Goal: Task Accomplishment & Management: Manage account settings

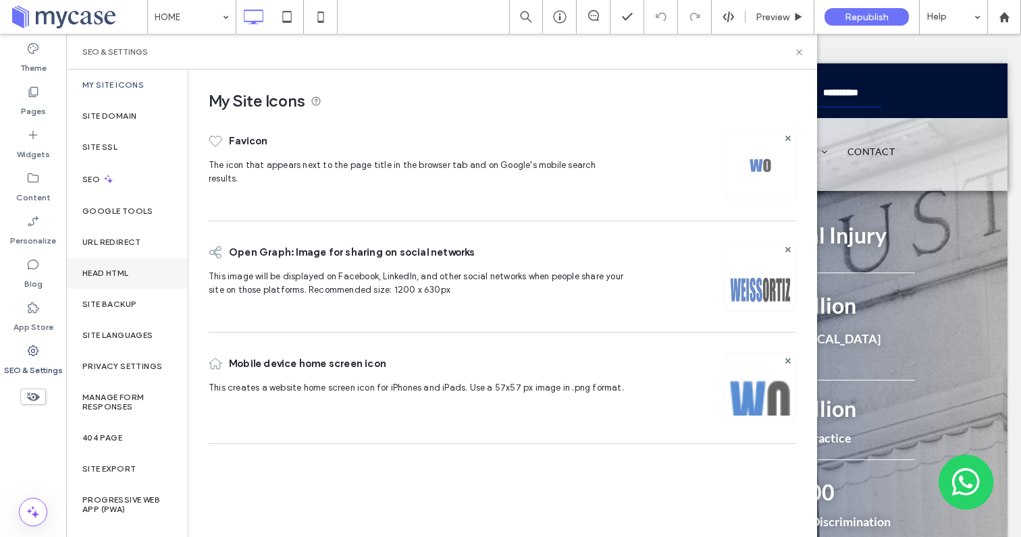
click at [115, 284] on div "Head HTML" at bounding box center [127, 273] width 122 height 31
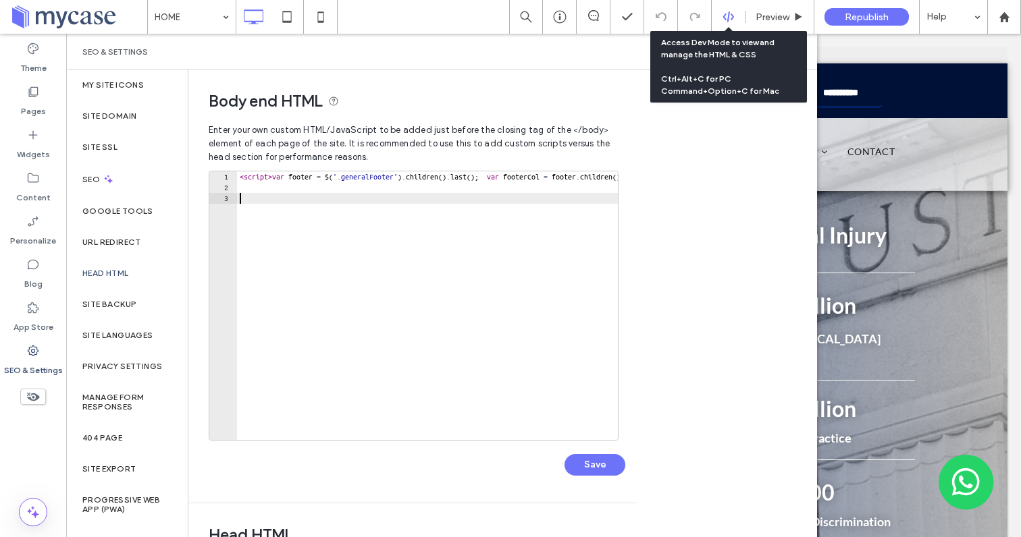
click at [726, 18] on icon at bounding box center [728, 17] width 12 height 12
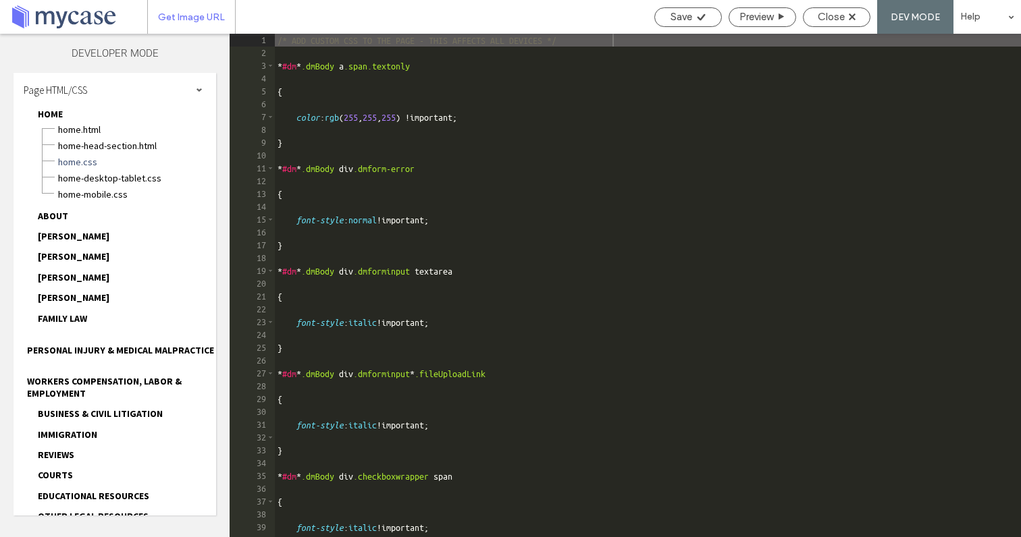
click at [195, 14] on span "Get Image URL" at bounding box center [191, 16] width 67 height 11
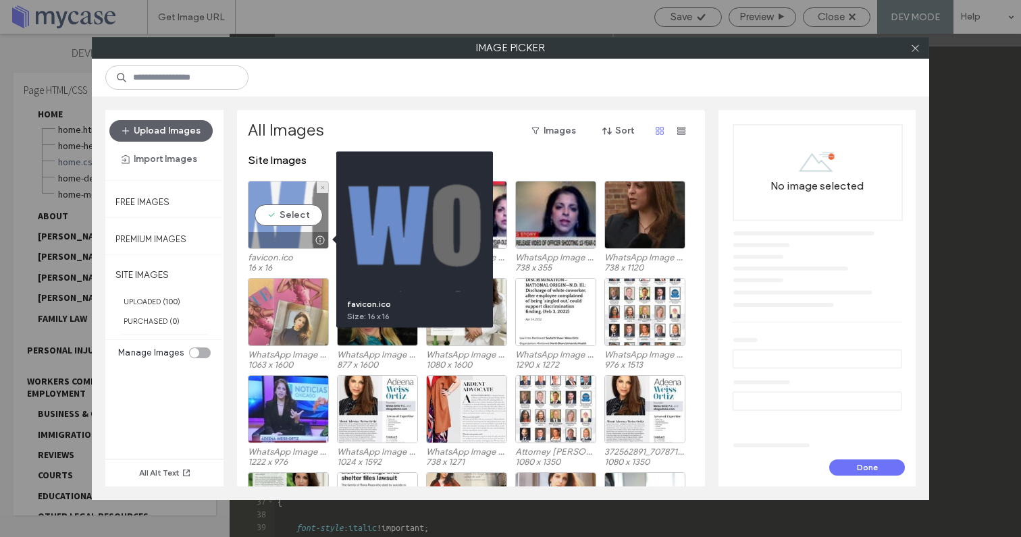
click at [317, 240] on div at bounding box center [319, 240] width 17 height 11
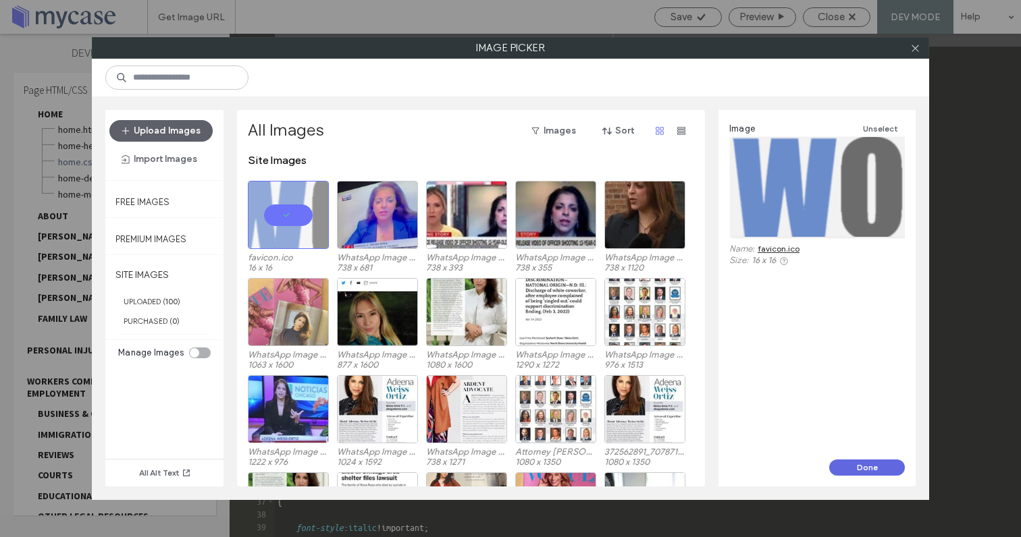
click at [874, 467] on button "Done" at bounding box center [867, 468] width 76 height 16
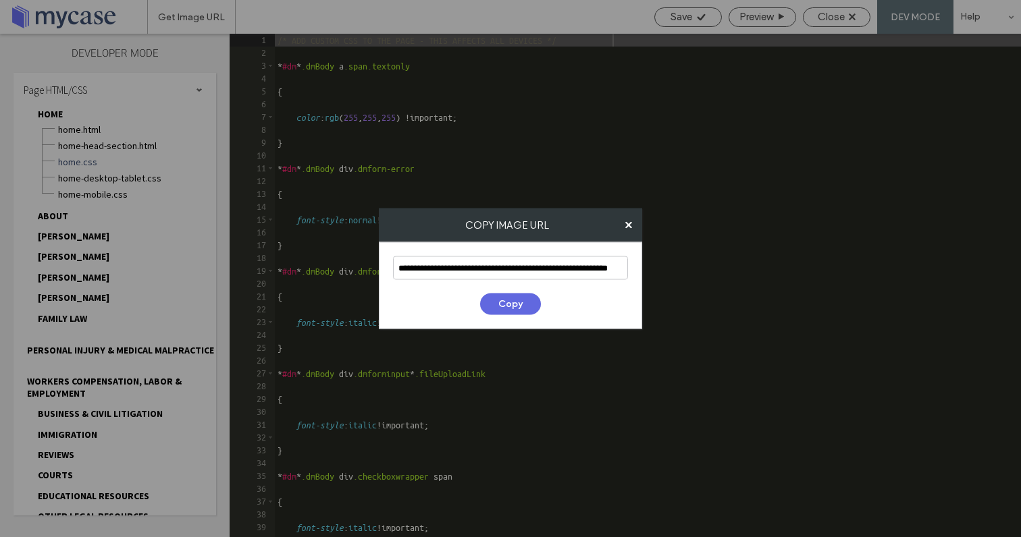
click at [514, 298] on button "Copy" at bounding box center [510, 305] width 61 height 22
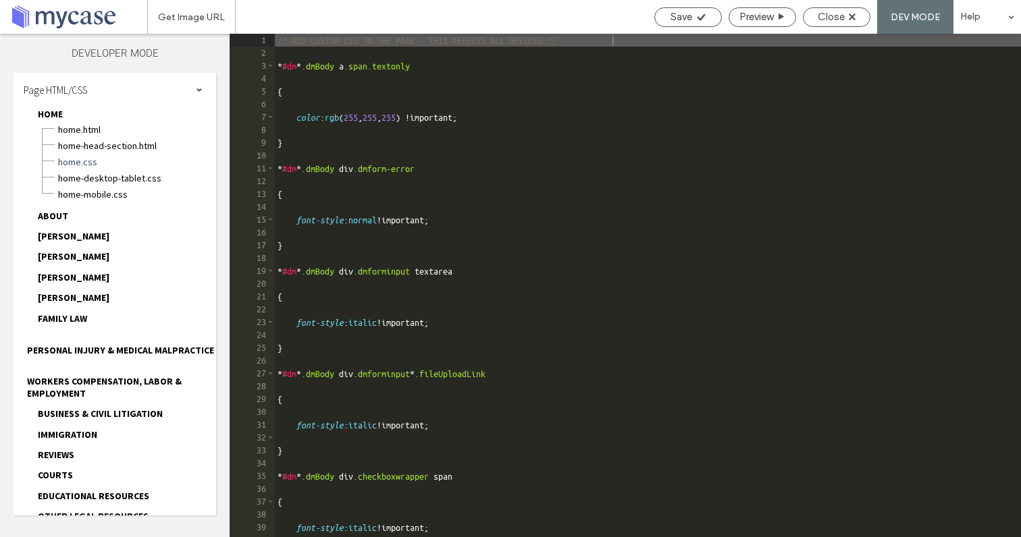
scroll to position [323, 0]
click at [830, 14] on span "Close" at bounding box center [831, 17] width 27 height 12
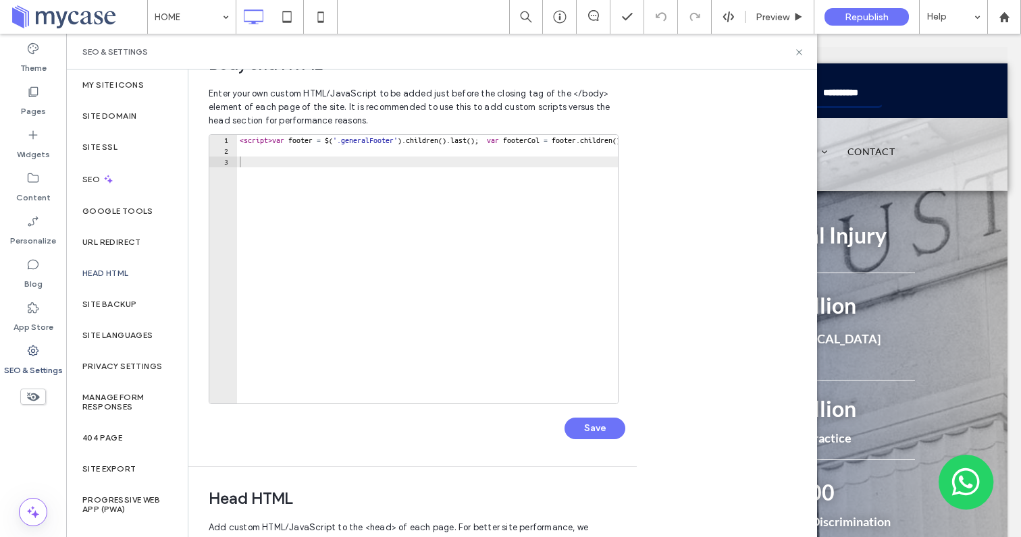
scroll to position [11, 0]
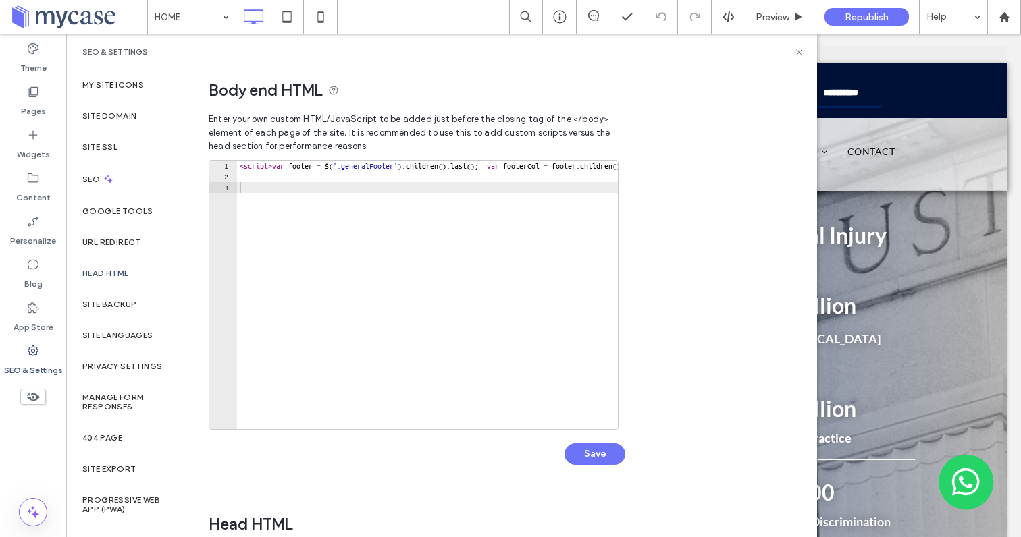
paste textarea "**********"
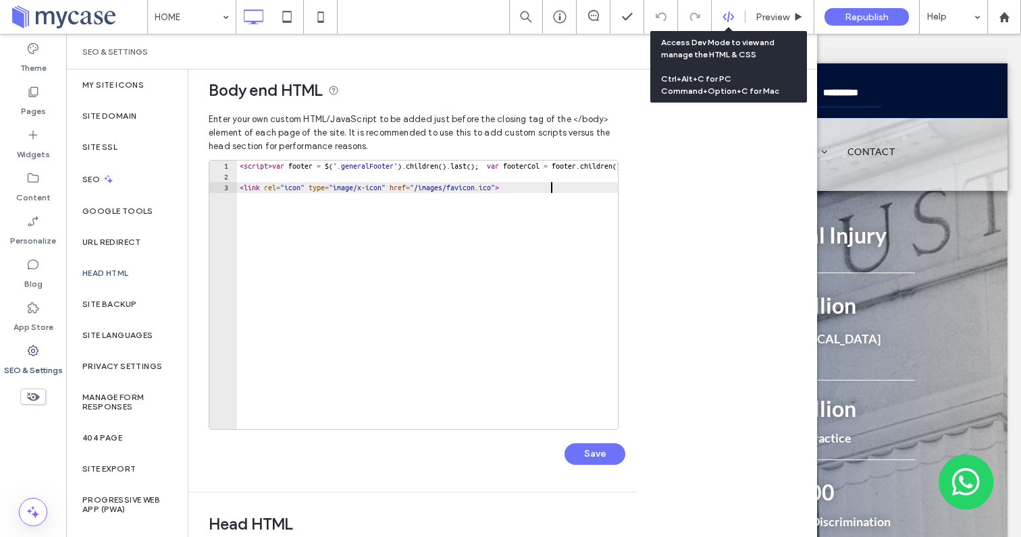
click at [723, 11] on icon at bounding box center [728, 17] width 12 height 12
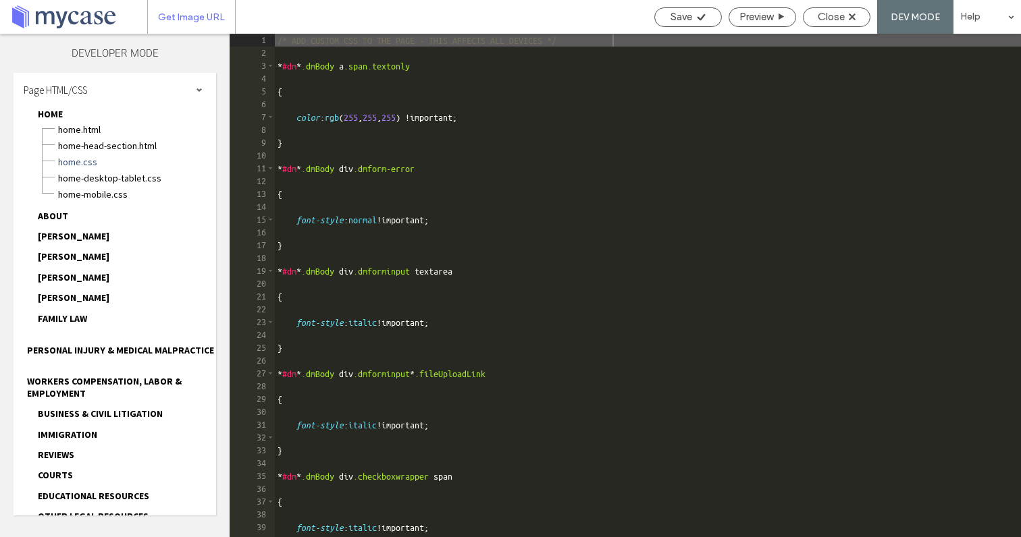
click at [186, 16] on span "Get Image URL" at bounding box center [191, 16] width 67 height 11
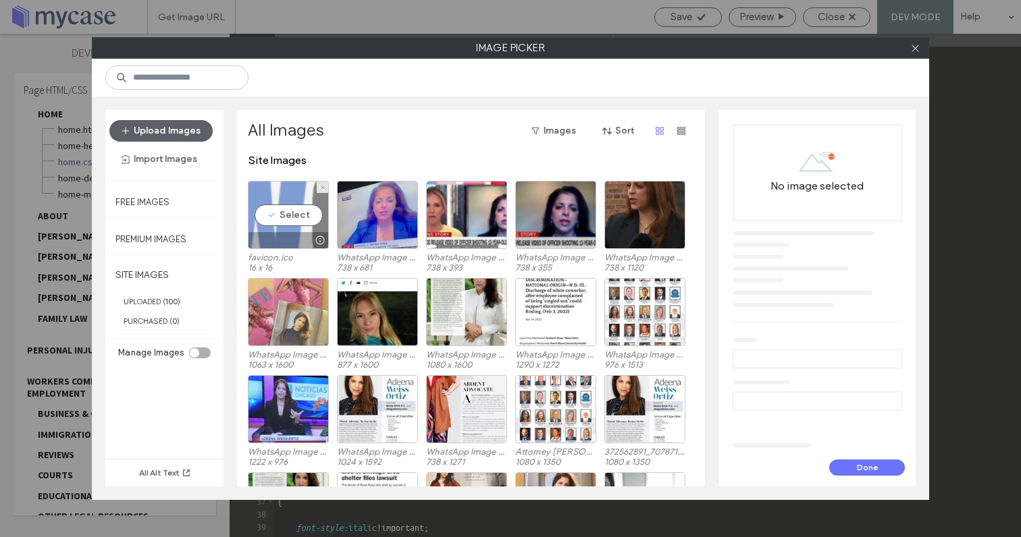
click at [299, 213] on div "Select" at bounding box center [288, 215] width 81 height 68
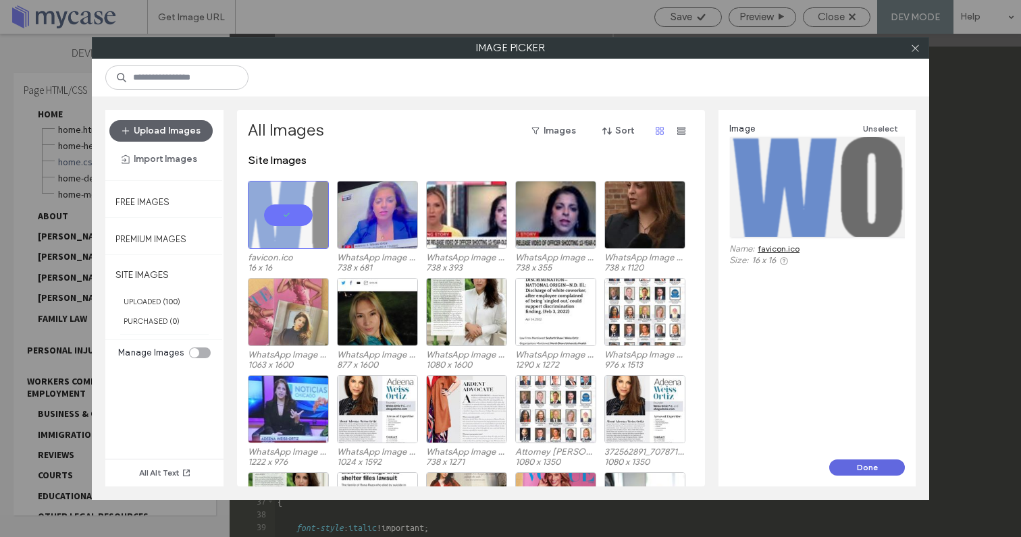
click at [877, 465] on button "Done" at bounding box center [867, 468] width 76 height 16
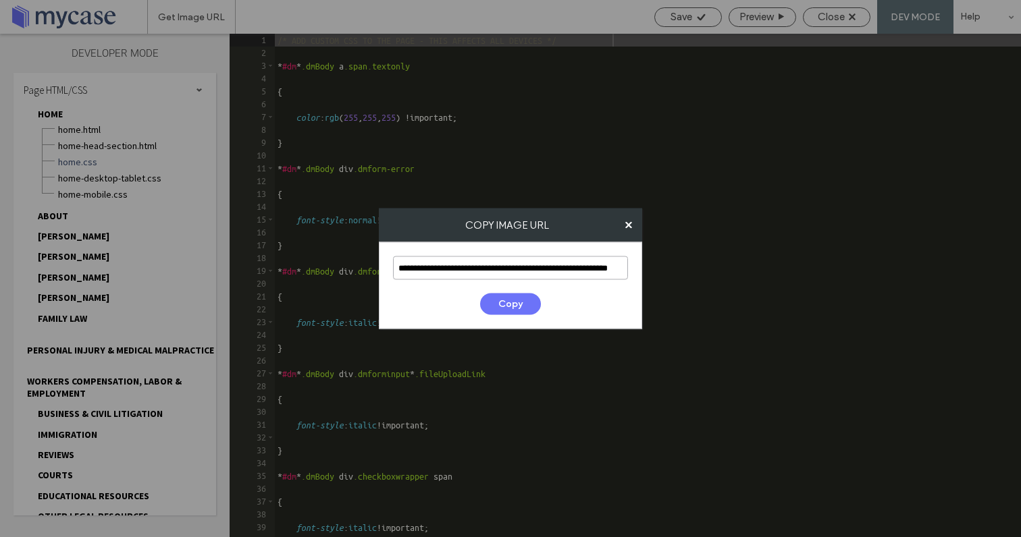
click at [516, 263] on input "**********" at bounding box center [510, 269] width 235 height 24
click at [510, 303] on button "Copy" at bounding box center [510, 305] width 61 height 22
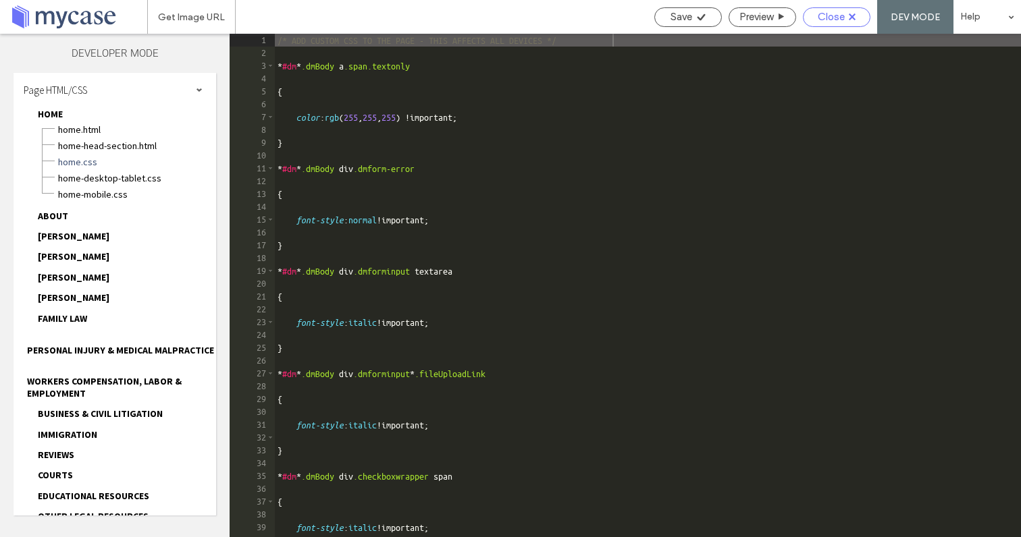
click at [820, 23] on div "Close" at bounding box center [837, 17] width 68 height 20
click at [855, 21] on div "Close" at bounding box center [837, 17] width 66 height 12
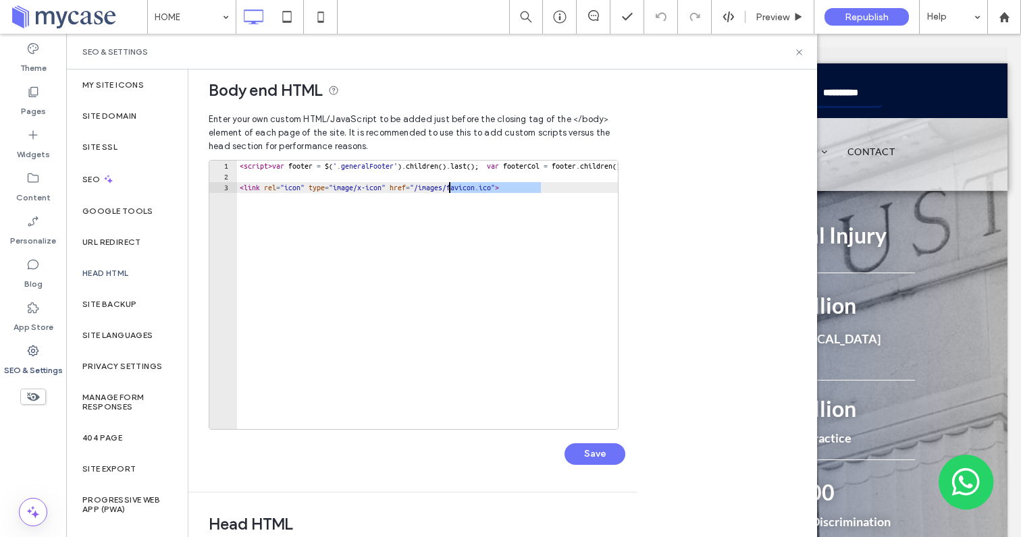
drag, startPoint x: 540, startPoint y: 190, endPoint x: 450, endPoint y: 190, distance: 90.5
paste textarea "**********"
type textarea "**********"
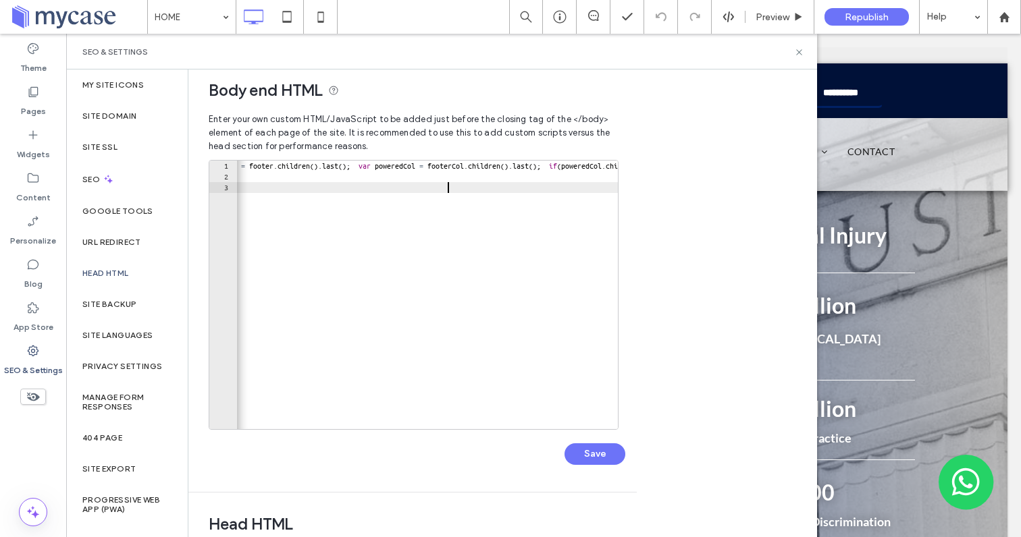
scroll to position [0, 313]
click at [596, 451] on button "Save" at bounding box center [594, 455] width 61 height 22
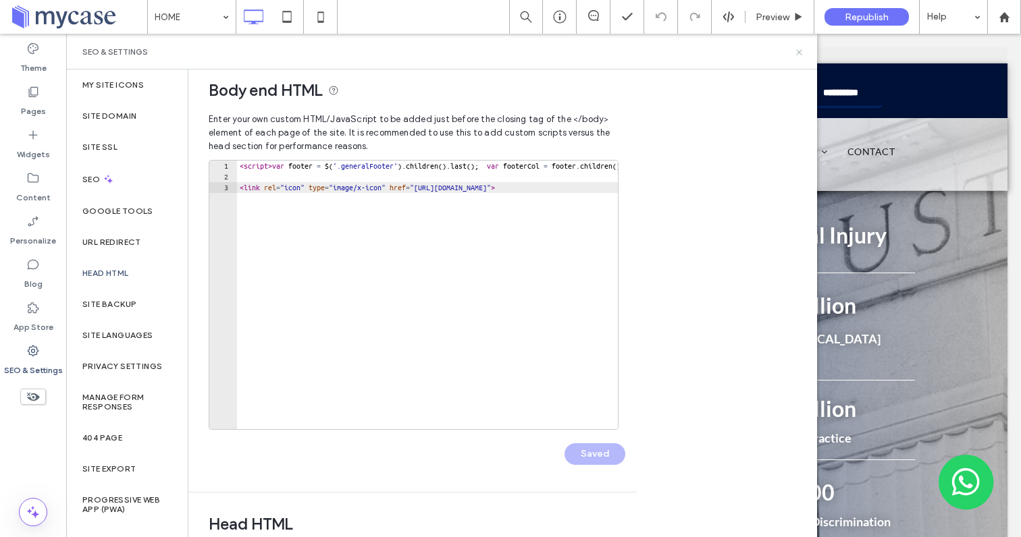
click at [795, 47] on icon at bounding box center [799, 52] width 10 height 10
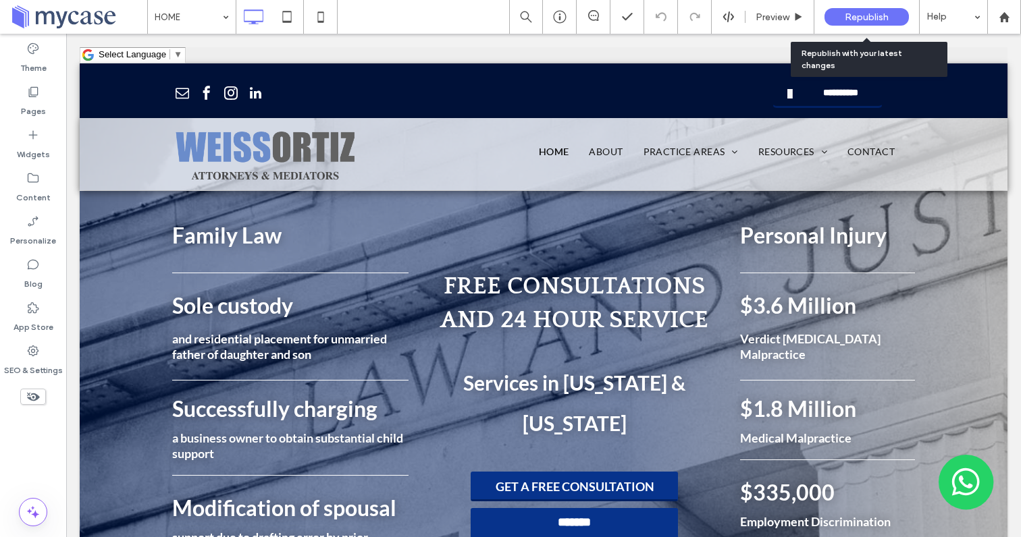
click at [852, 13] on span "Republish" at bounding box center [867, 16] width 44 height 11
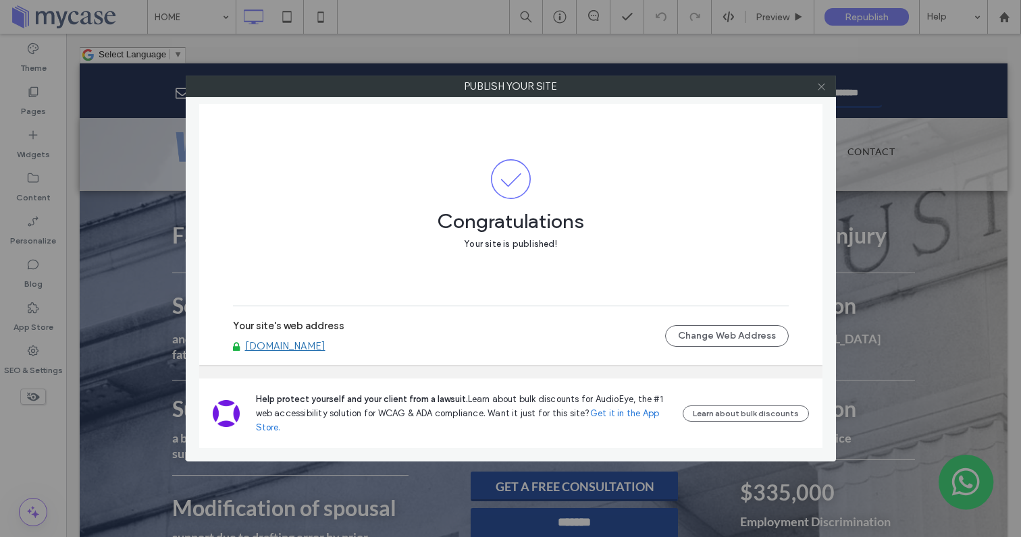
click at [820, 84] on icon at bounding box center [821, 87] width 10 height 10
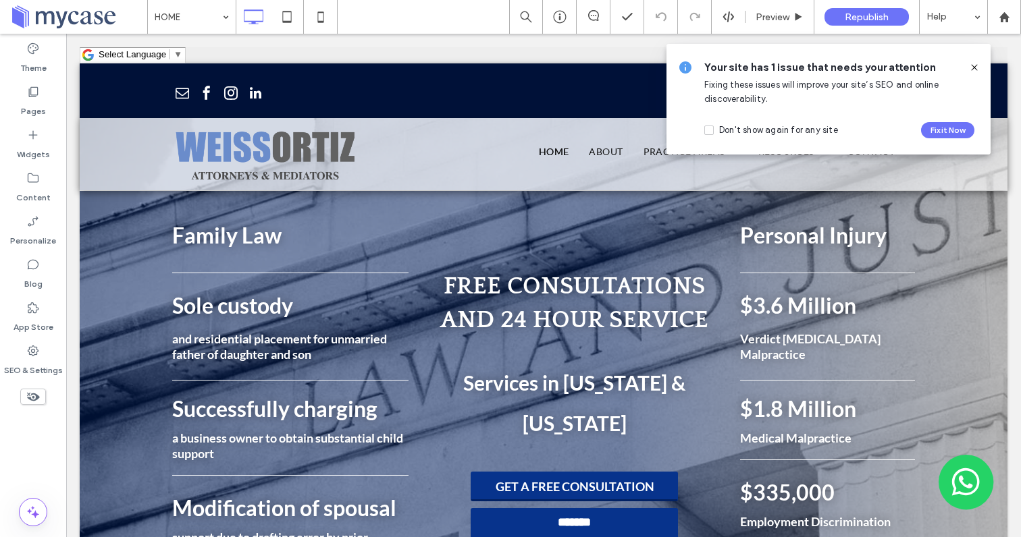
click at [978, 67] on icon at bounding box center [974, 67] width 11 height 11
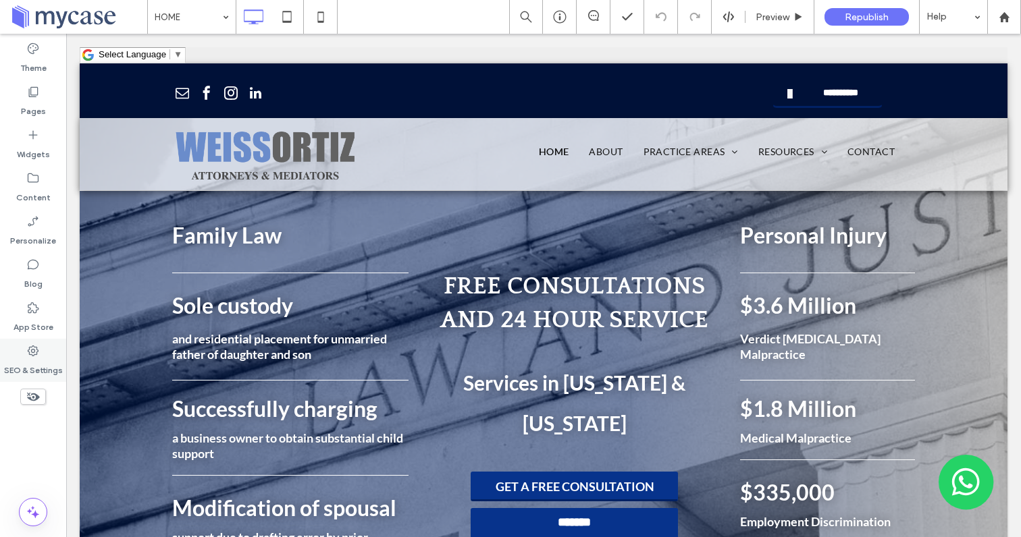
click at [38, 361] on label "SEO & Settings" at bounding box center [33, 367] width 59 height 19
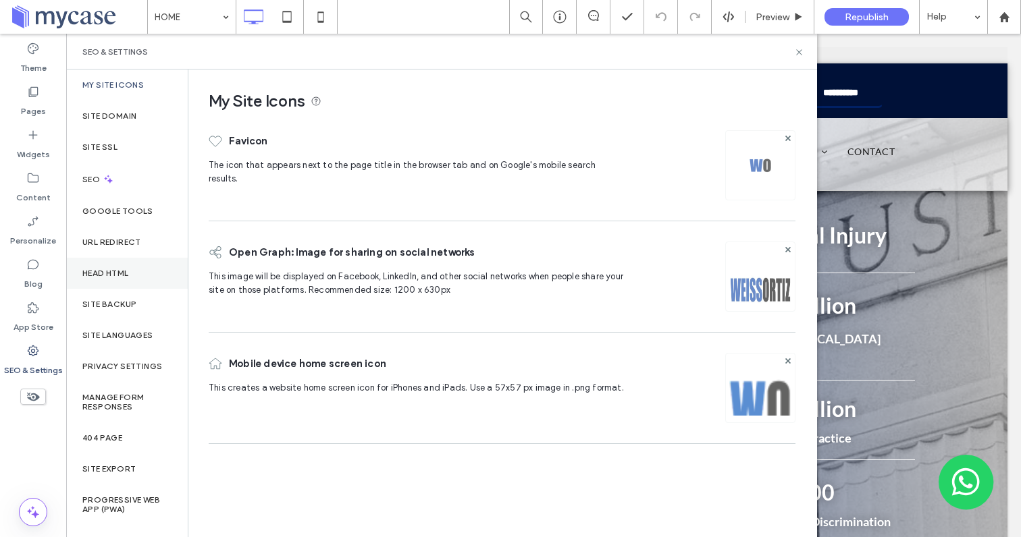
click at [109, 270] on label "Head HTML" at bounding box center [105, 273] width 47 height 9
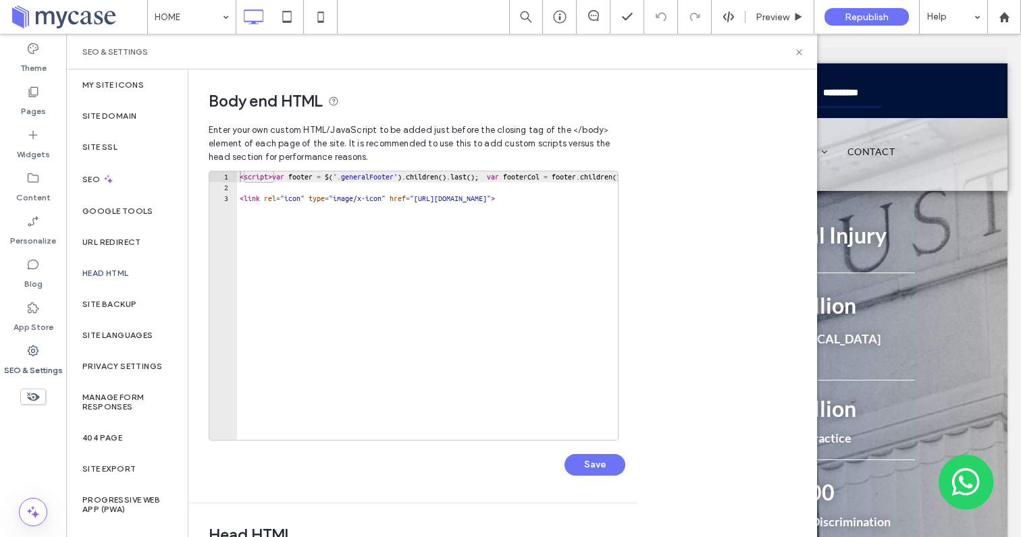
type textarea "**********"
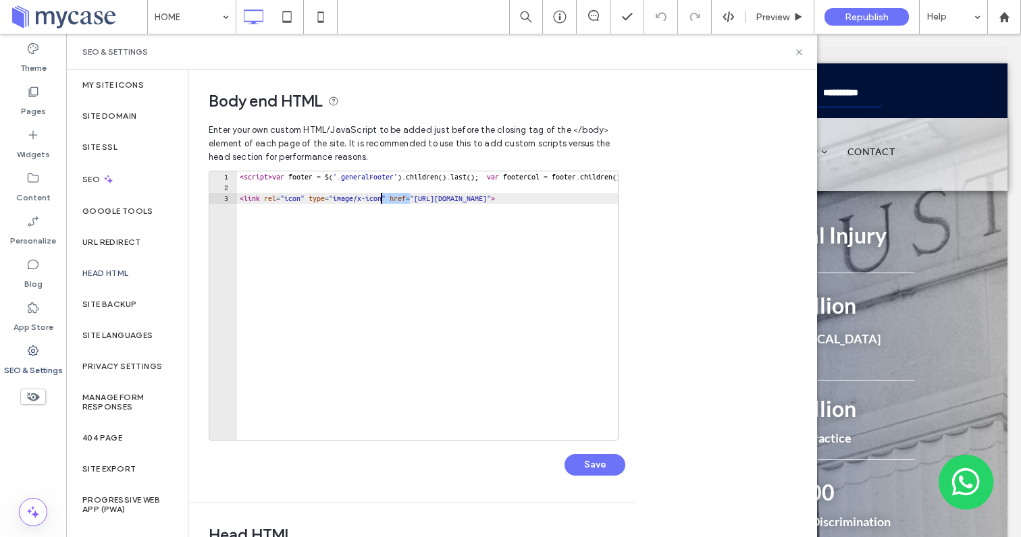
drag, startPoint x: 409, startPoint y: 199, endPoint x: 381, endPoint y: 203, distance: 28.0
drag, startPoint x: 384, startPoint y: 200, endPoint x: 352, endPoint y: 201, distance: 31.7
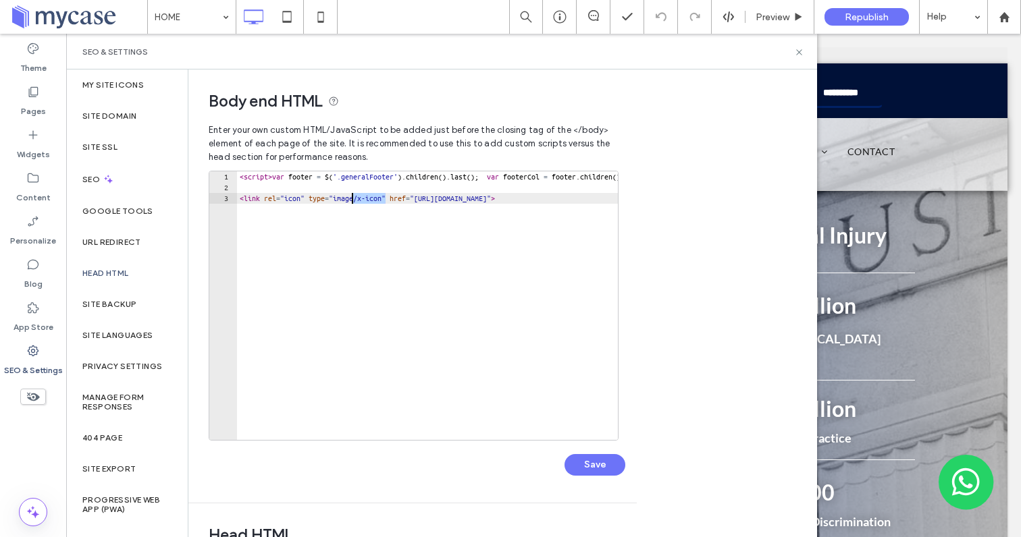
scroll to position [0, 157]
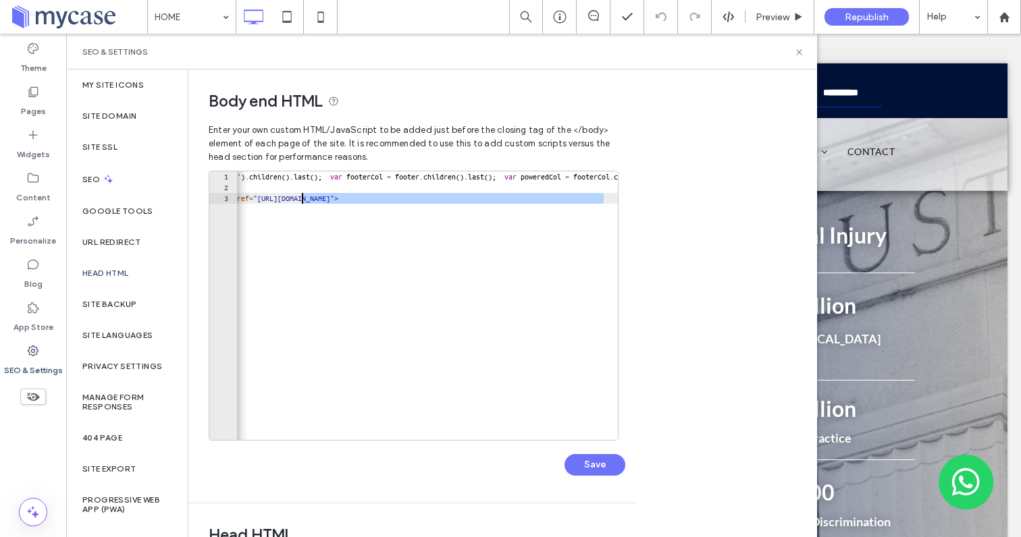
scroll to position [0, 0]
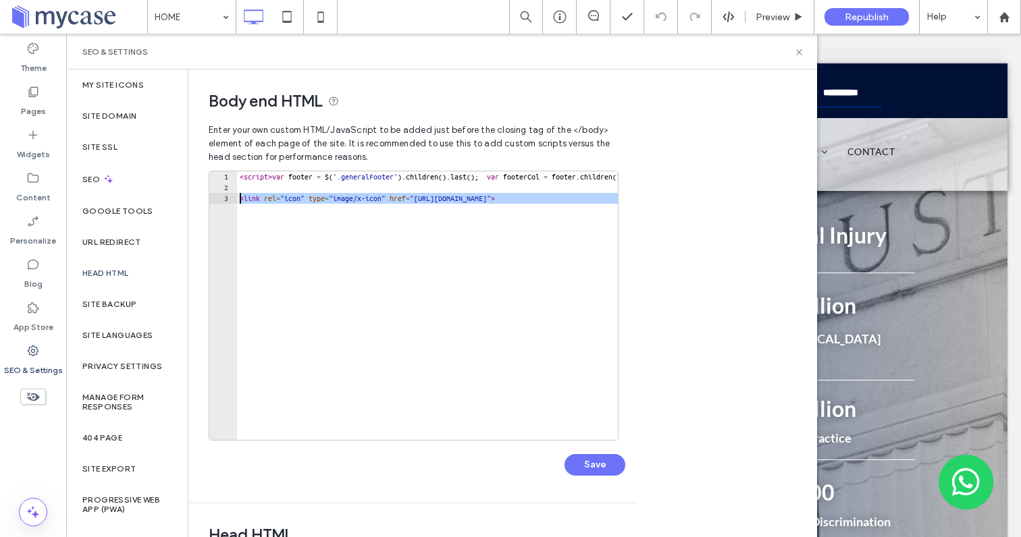
drag, startPoint x: 606, startPoint y: 200, endPoint x: 221, endPoint y: 201, distance: 384.9
click at [221, 201] on div "**********" at bounding box center [414, 306] width 410 height 270
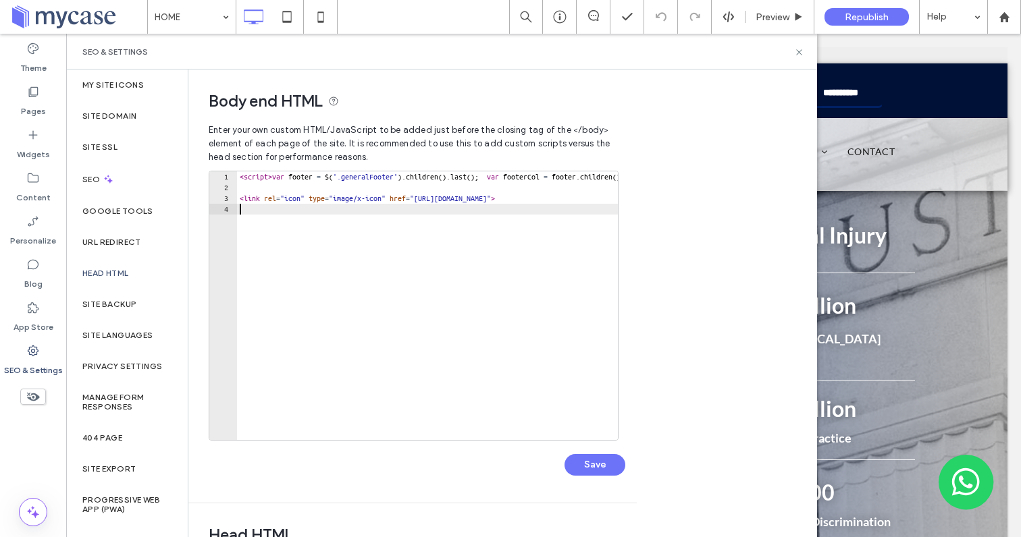
paste textarea "**********"
type textarea "**********"
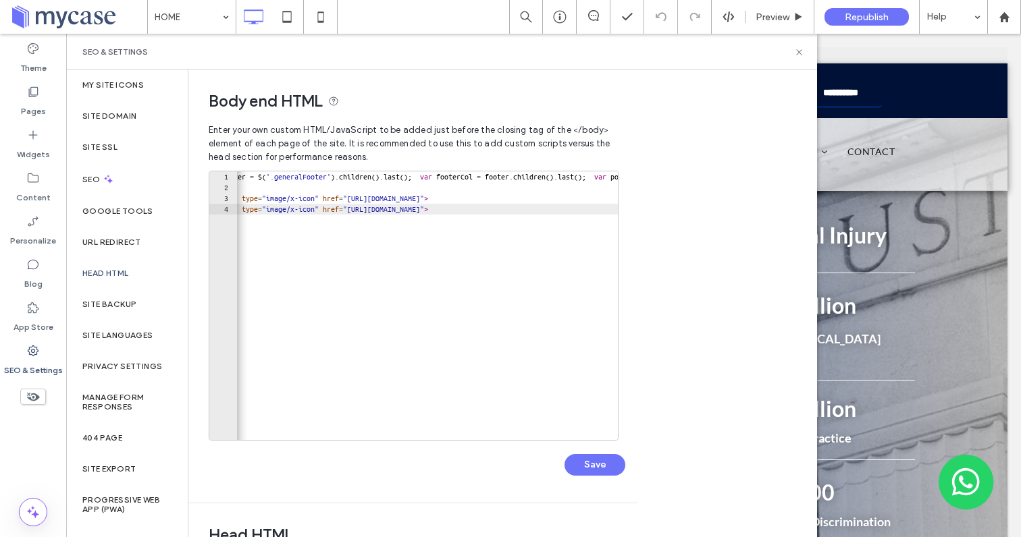
scroll to position [0, 174]
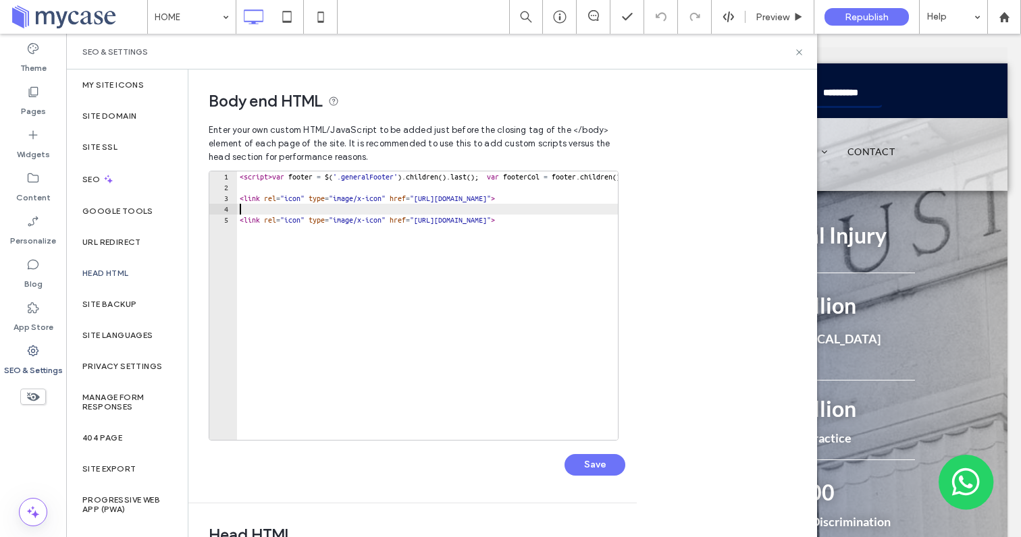
scroll to position [0, 0]
drag, startPoint x: 385, startPoint y: 221, endPoint x: 352, endPoint y: 224, distance: 32.5
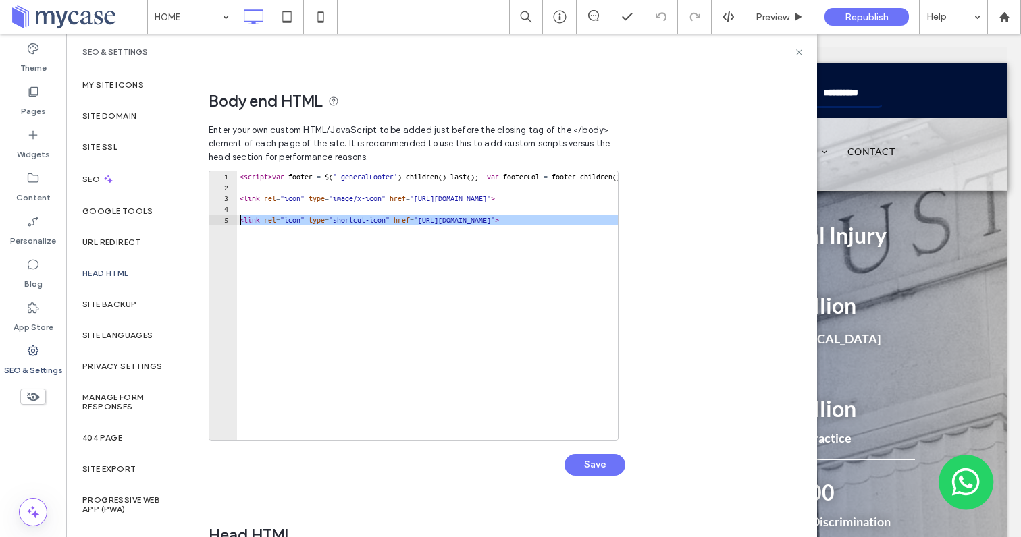
drag, startPoint x: 494, startPoint y: 225, endPoint x: 224, endPoint y: 221, distance: 270.1
click at [224, 221] on div "**********" at bounding box center [414, 306] width 410 height 270
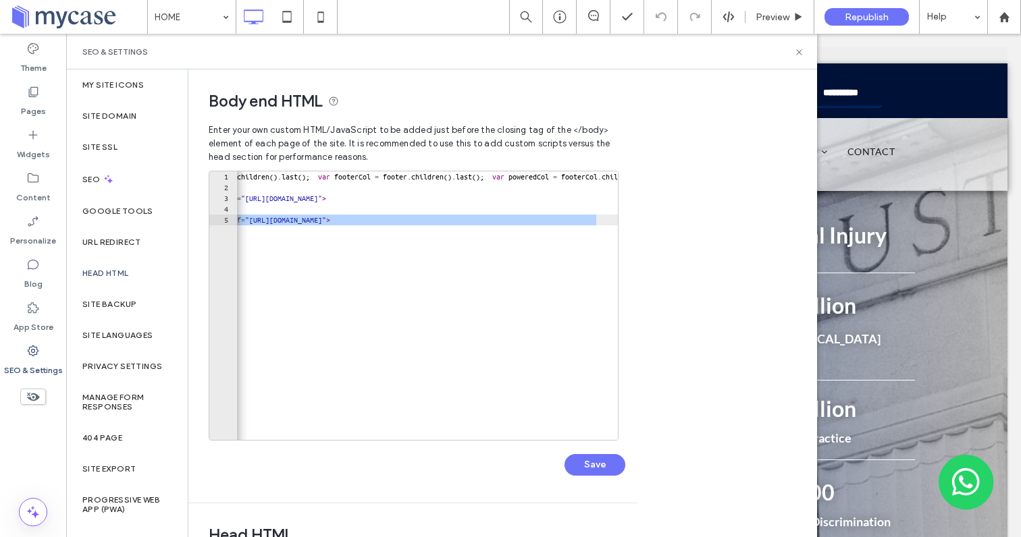
scroll to position [0, 367]
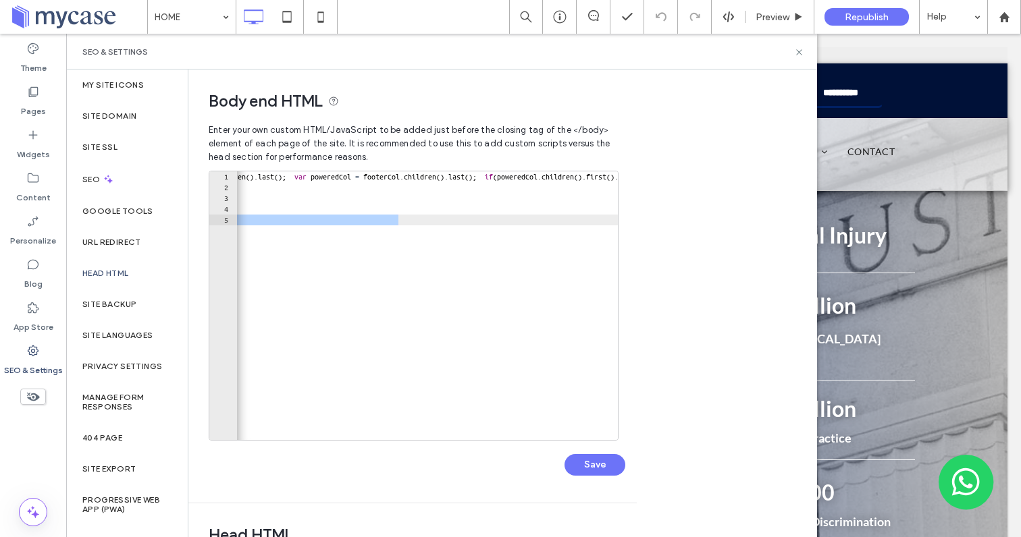
type textarea "**********"
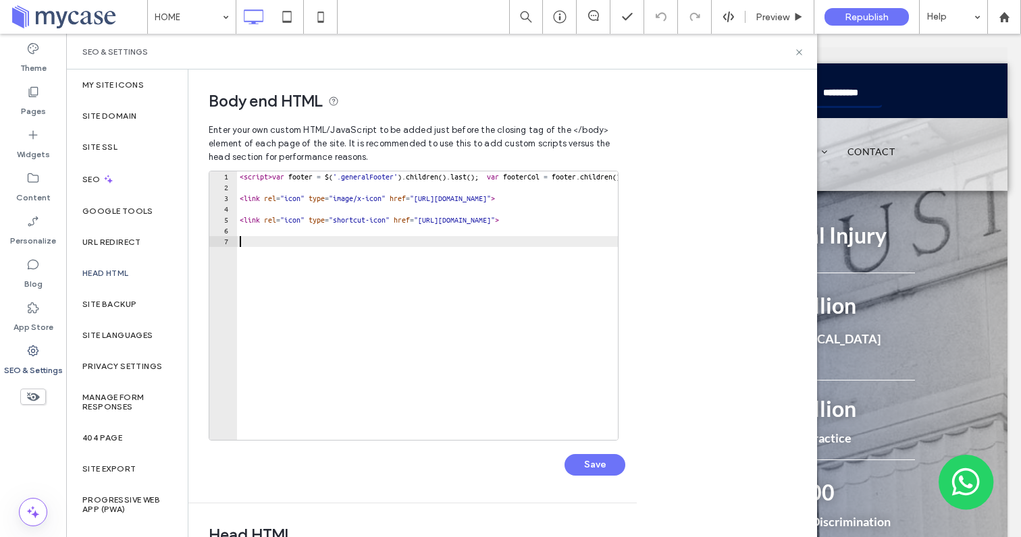
paste textarea "**********"
type textarea "**********"
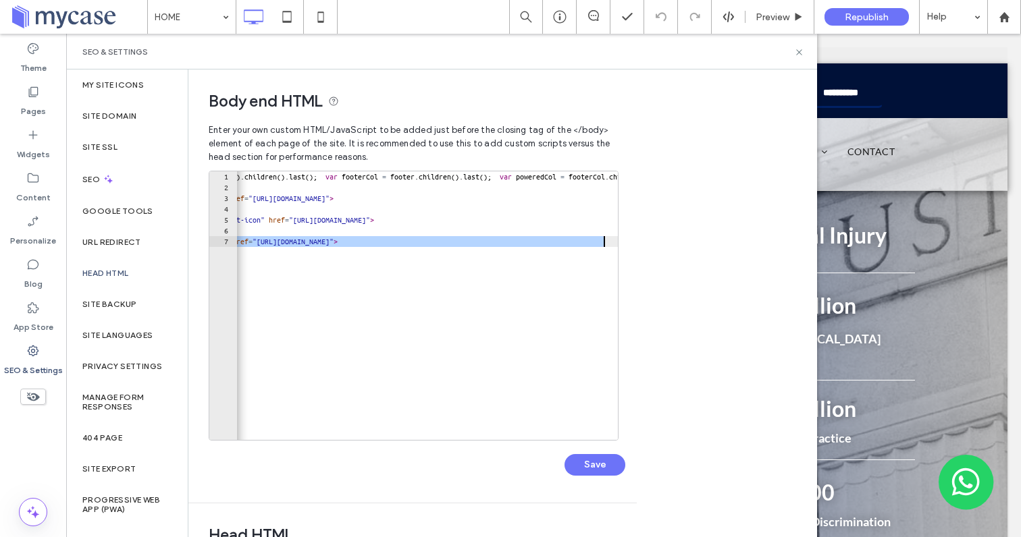
scroll to position [0, 0]
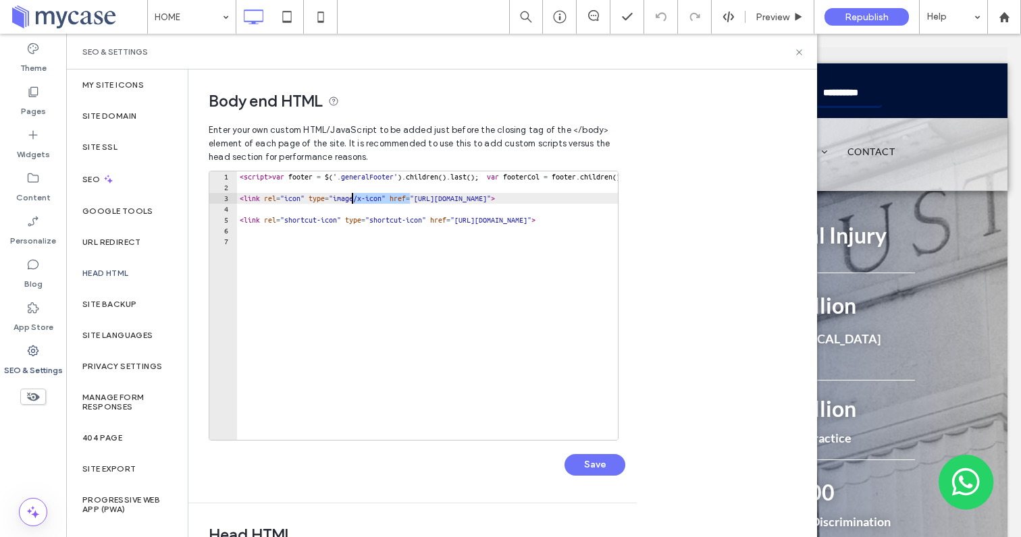
drag, startPoint x: 410, startPoint y: 199, endPoint x: 350, endPoint y: 199, distance: 59.4
type textarea "**********"
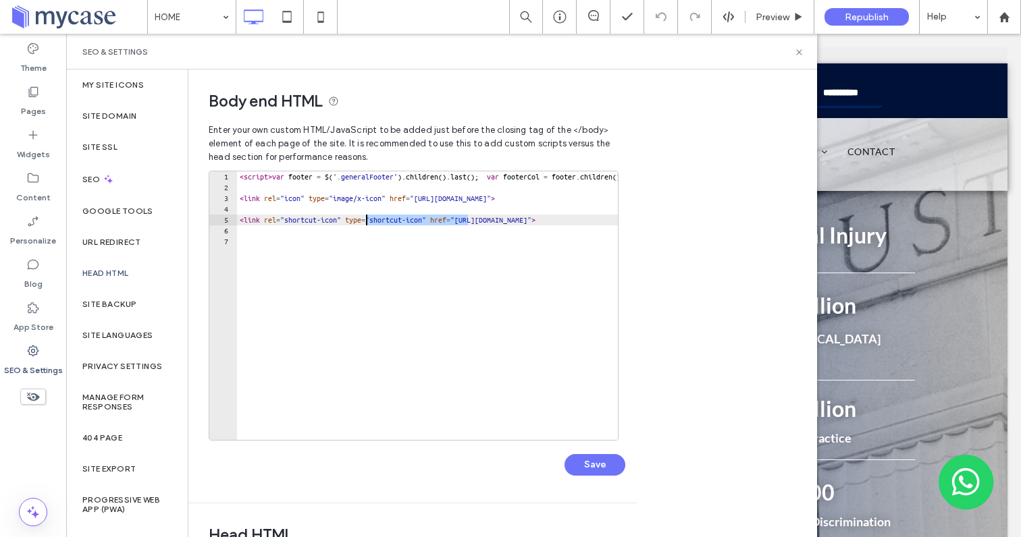
drag, startPoint x: 467, startPoint y: 221, endPoint x: 367, endPoint y: 222, distance: 100.6
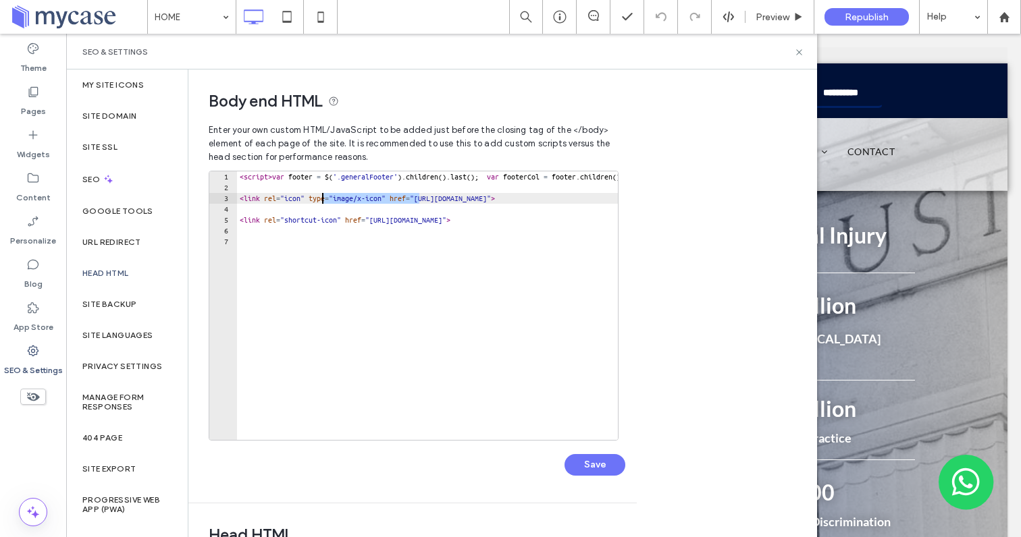
drag, startPoint x: 415, startPoint y: 198, endPoint x: 321, endPoint y: 198, distance: 93.9
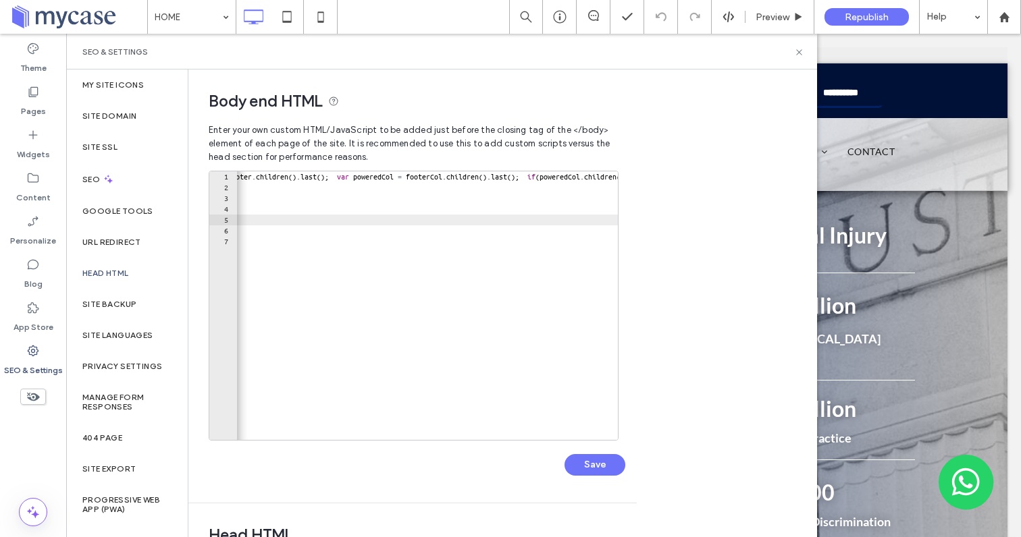
scroll to position [0, 325]
type textarea "**********"
click at [598, 461] on button "Save" at bounding box center [594, 465] width 61 height 22
click at [797, 54] on icon at bounding box center [799, 52] width 10 height 10
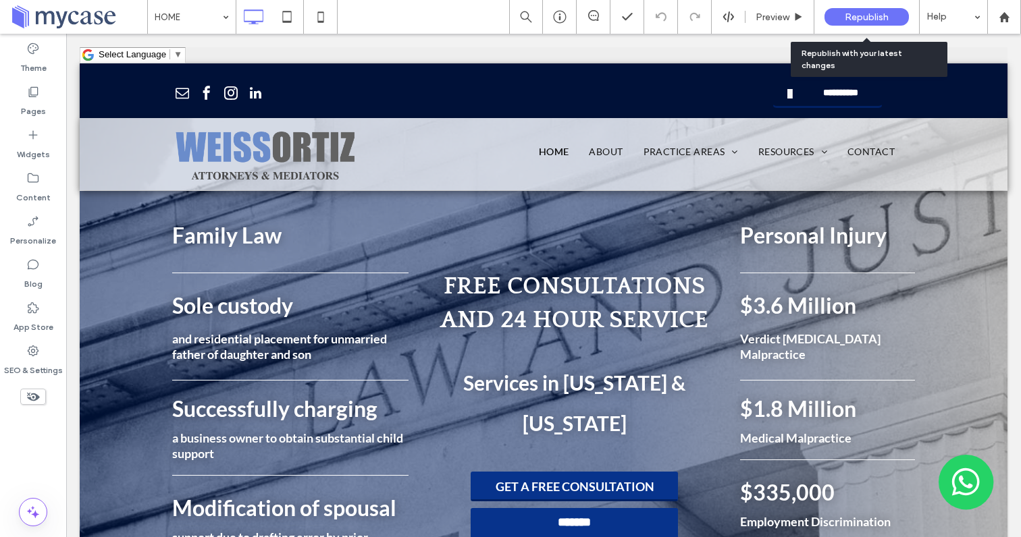
click at [858, 19] on span "Republish" at bounding box center [867, 16] width 44 height 11
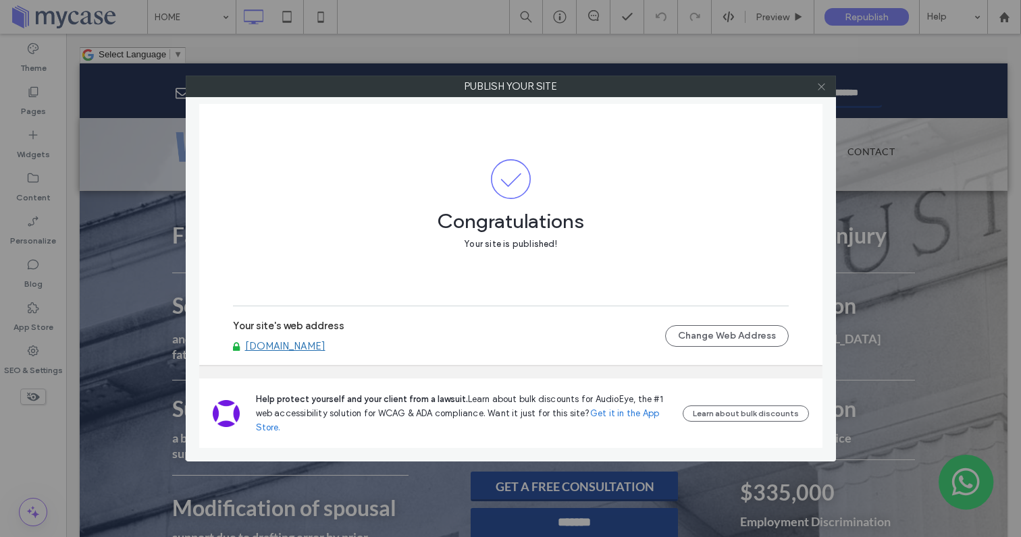
click at [825, 86] on icon at bounding box center [821, 87] width 10 height 10
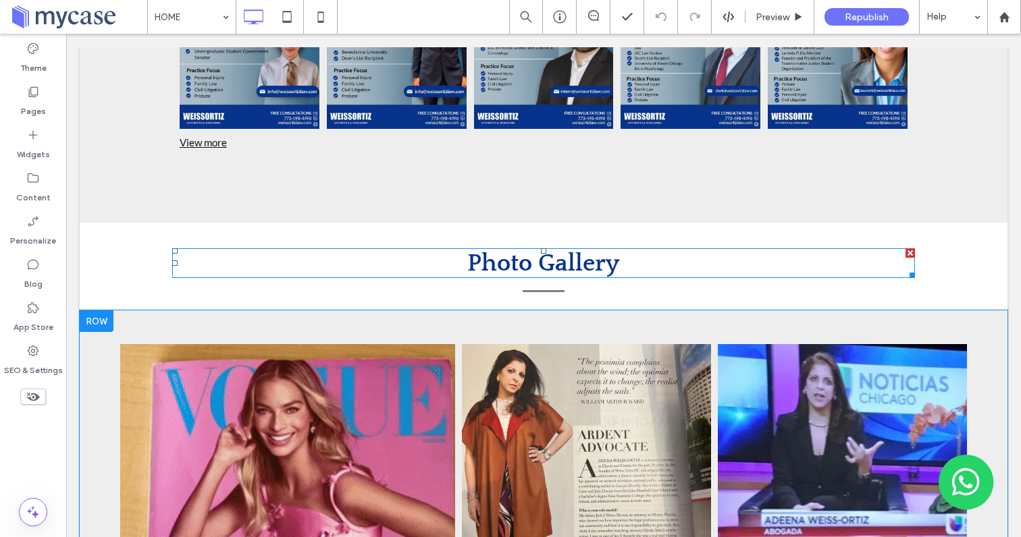
scroll to position [3978, 0]
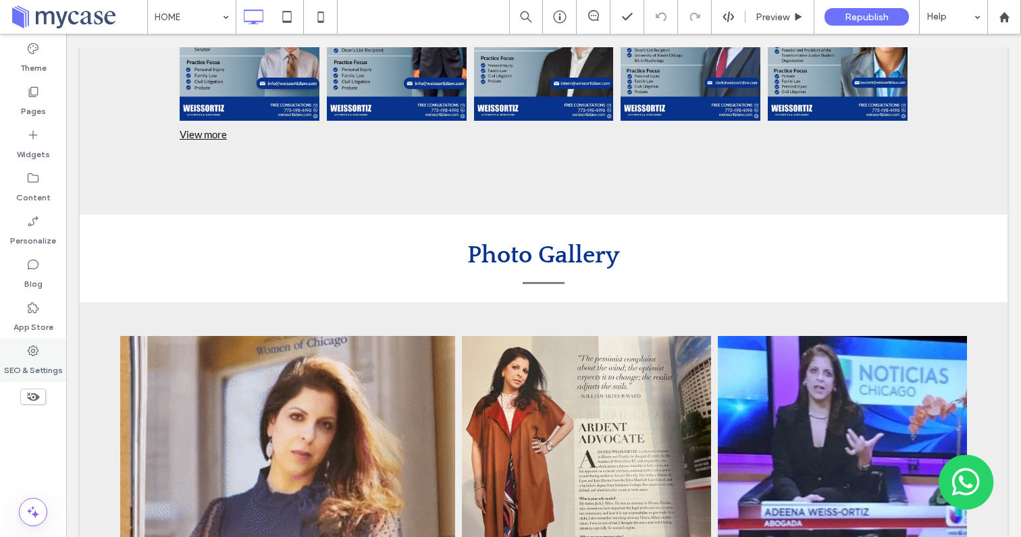
click at [32, 363] on label "SEO & Settings" at bounding box center [33, 367] width 59 height 19
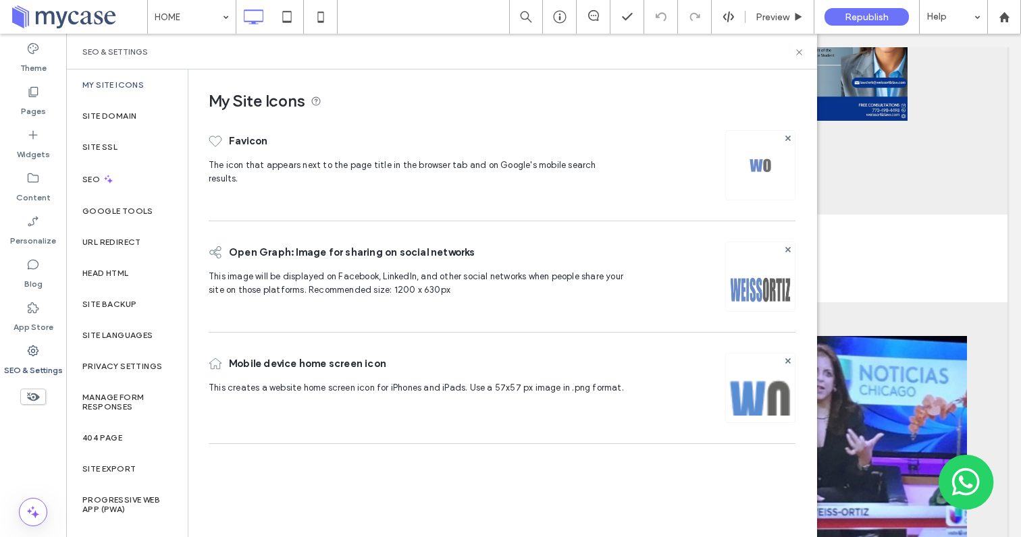
click at [762, 162] on img at bounding box center [760, 166] width 22 height 22
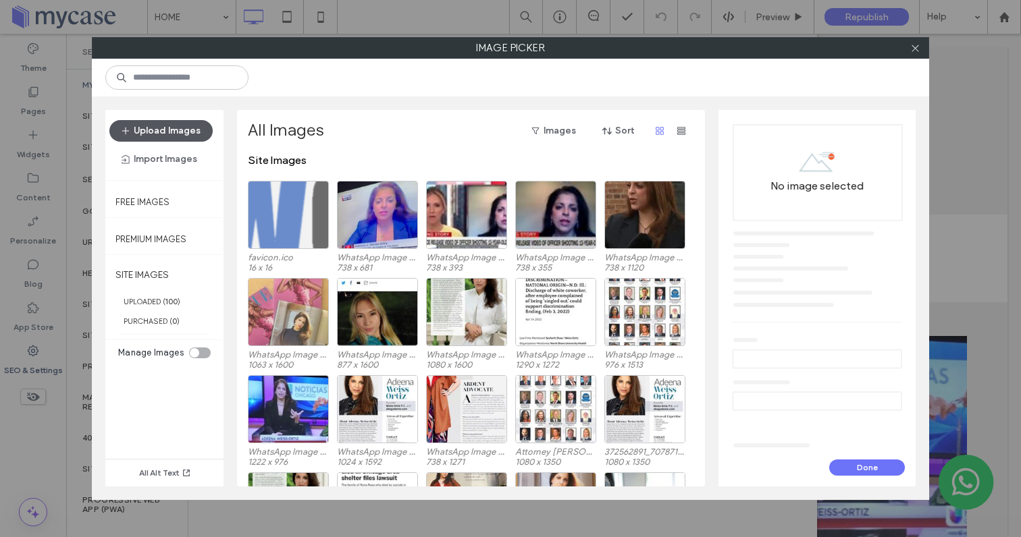
click at [187, 130] on button "Upload Images" at bounding box center [160, 131] width 103 height 22
click at [172, 127] on button "Upload Images" at bounding box center [160, 131] width 103 height 22
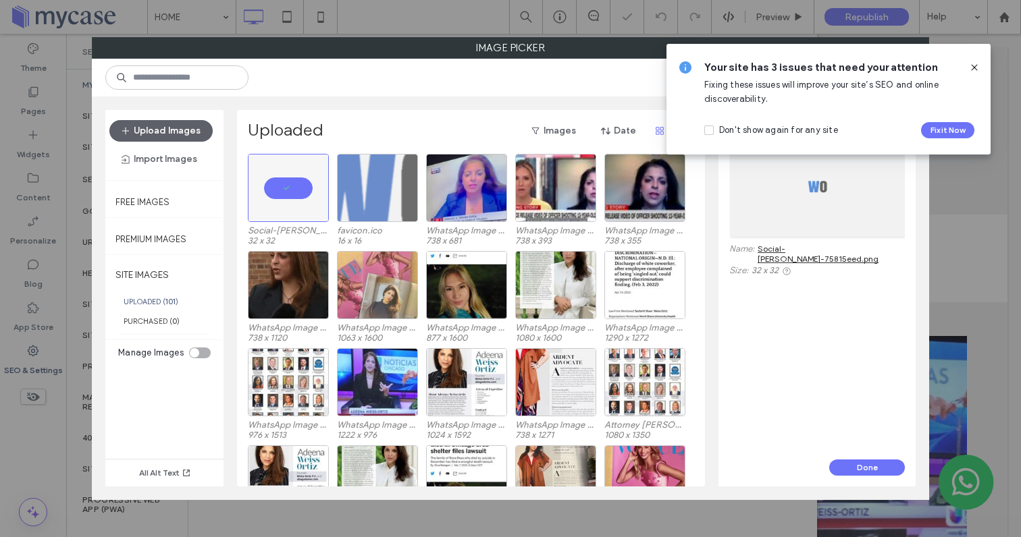
click at [973, 65] on icon at bounding box center [974, 67] width 11 height 11
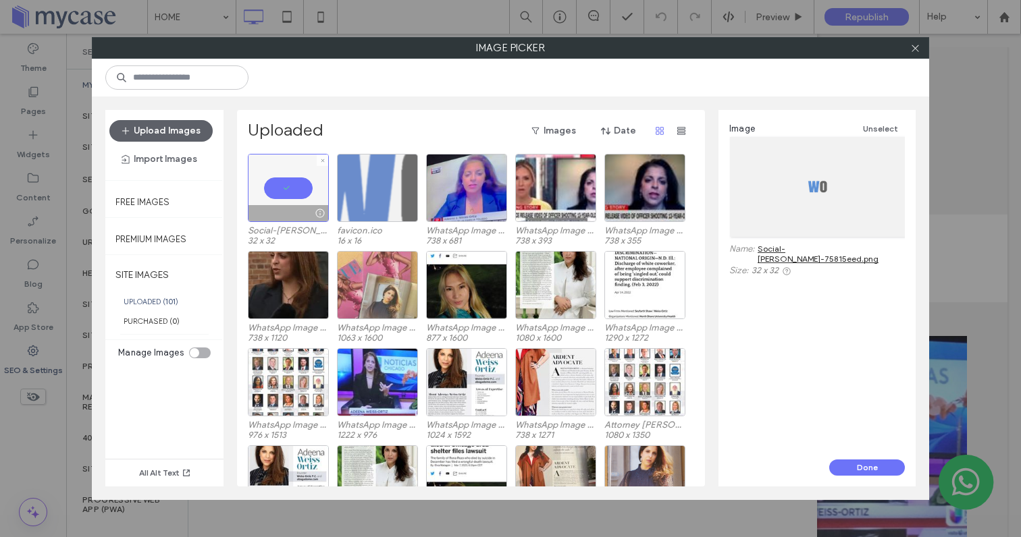
click at [296, 191] on div at bounding box center [288, 188] width 81 height 68
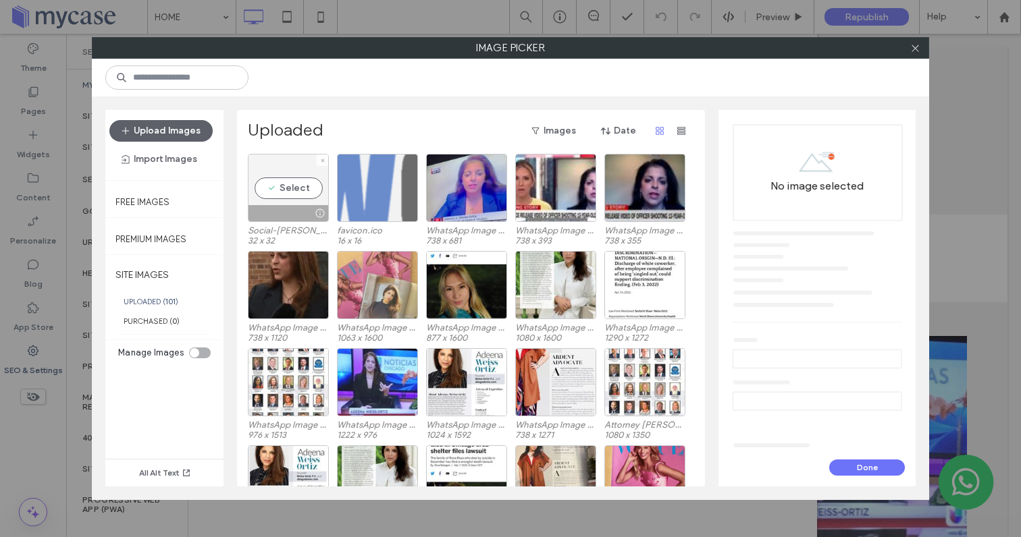
click at [303, 190] on div "Select" at bounding box center [288, 188] width 81 height 68
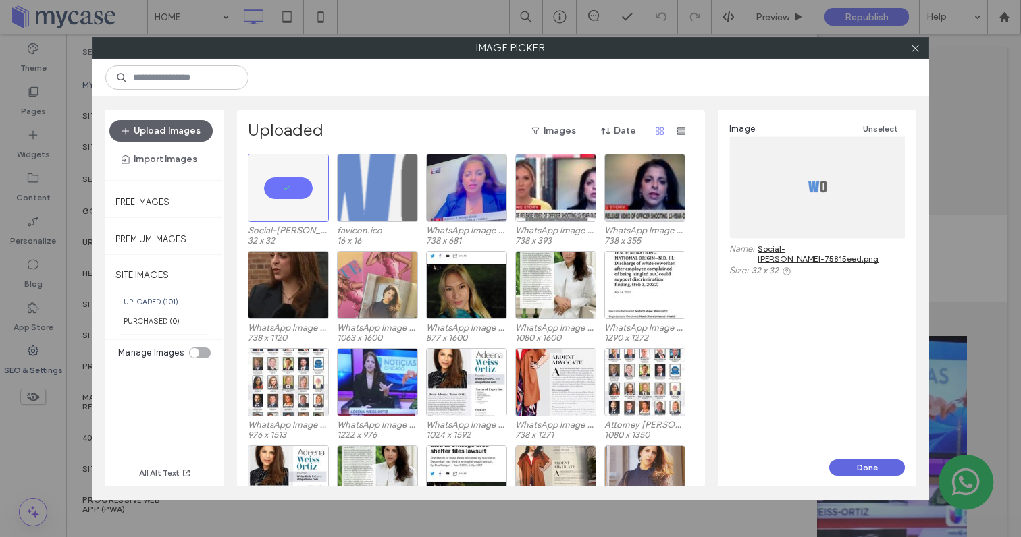
click at [840, 465] on button "Done" at bounding box center [867, 468] width 76 height 16
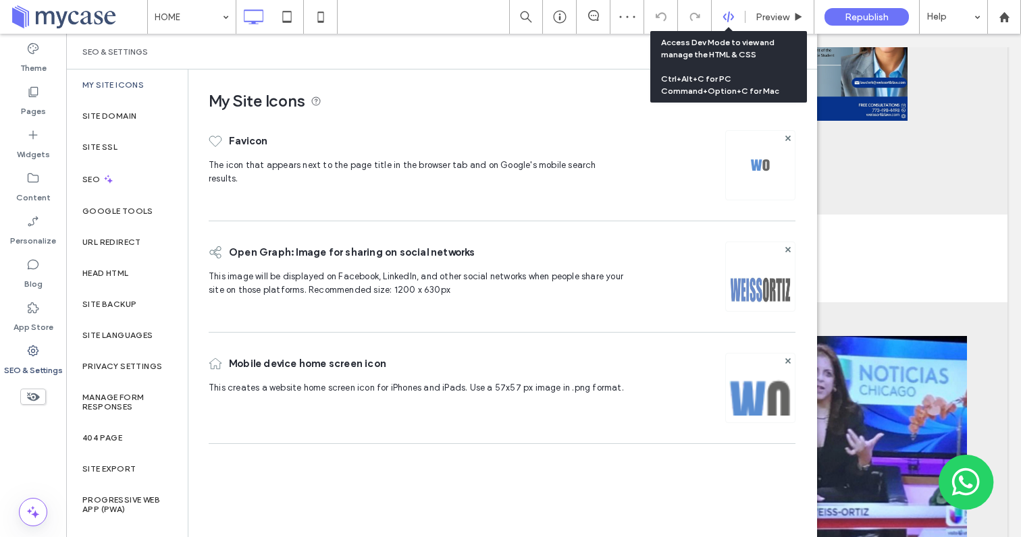
click at [723, 20] on icon at bounding box center [728, 17] width 12 height 12
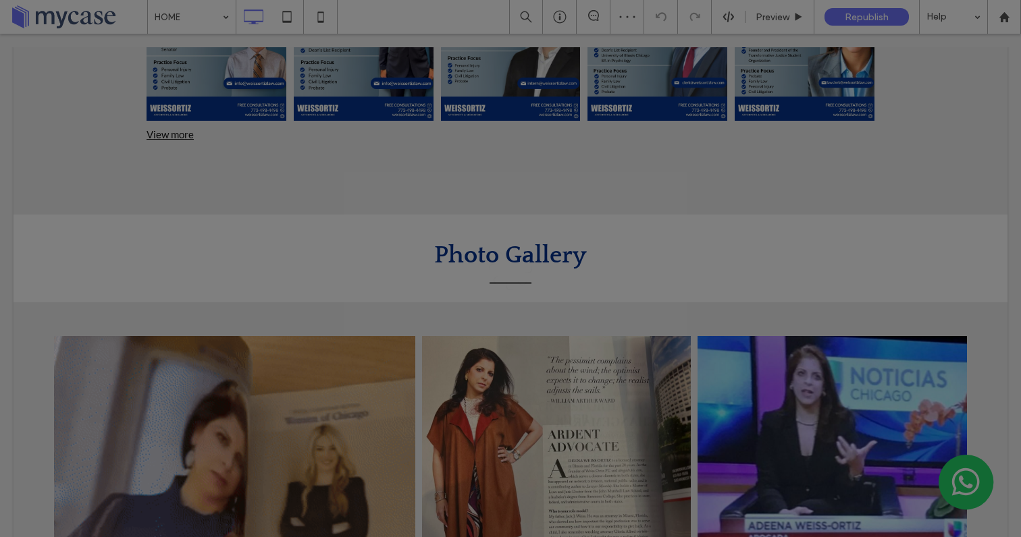
scroll to position [0, 0]
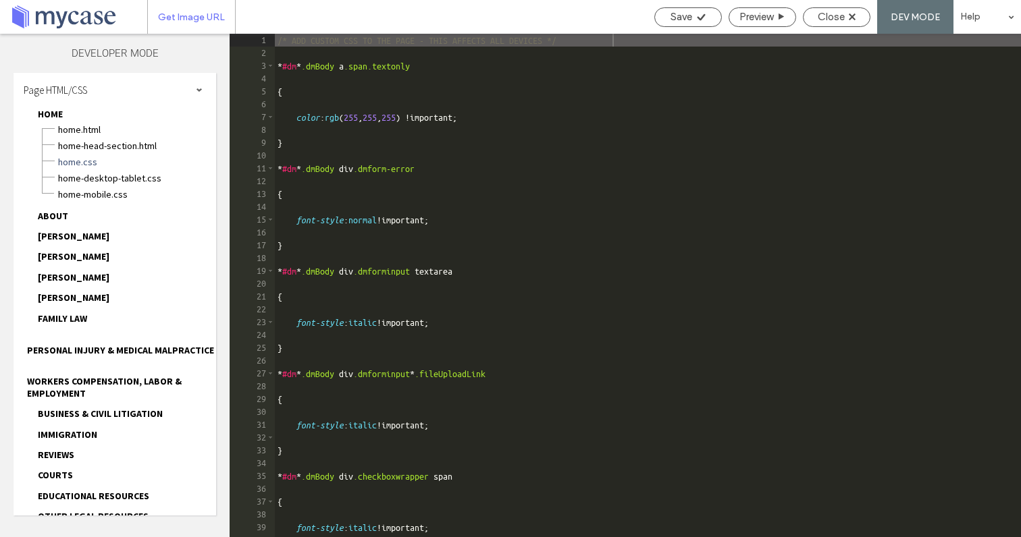
click at [188, 16] on span "Get Image URL" at bounding box center [191, 16] width 67 height 11
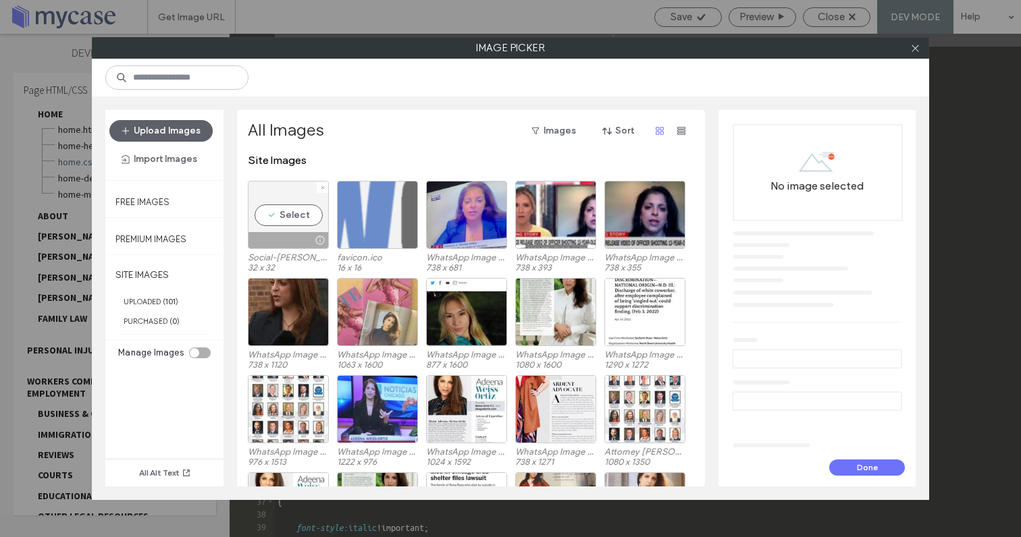
click at [298, 215] on div "Select" at bounding box center [288, 215] width 81 height 68
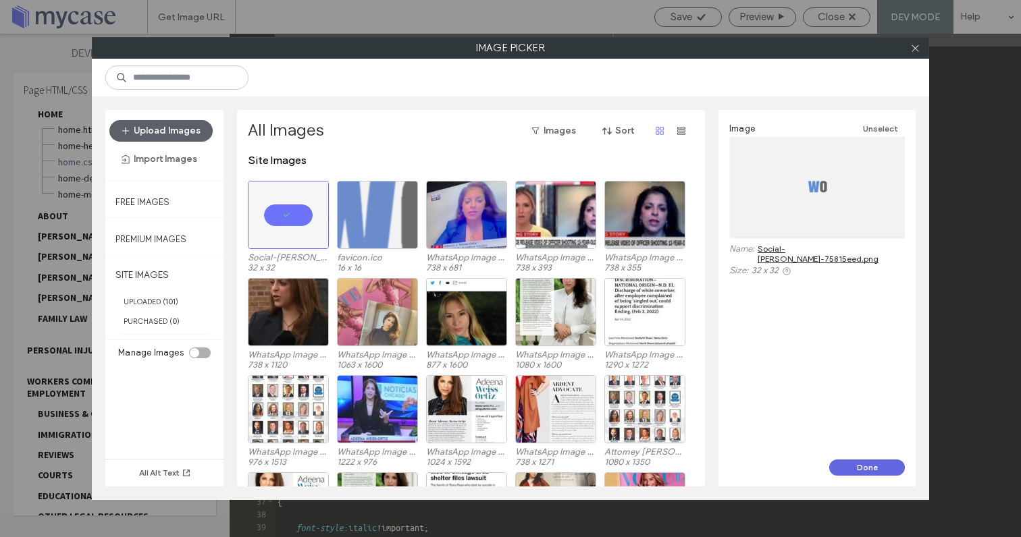
click at [859, 469] on button "Done" at bounding box center [867, 468] width 76 height 16
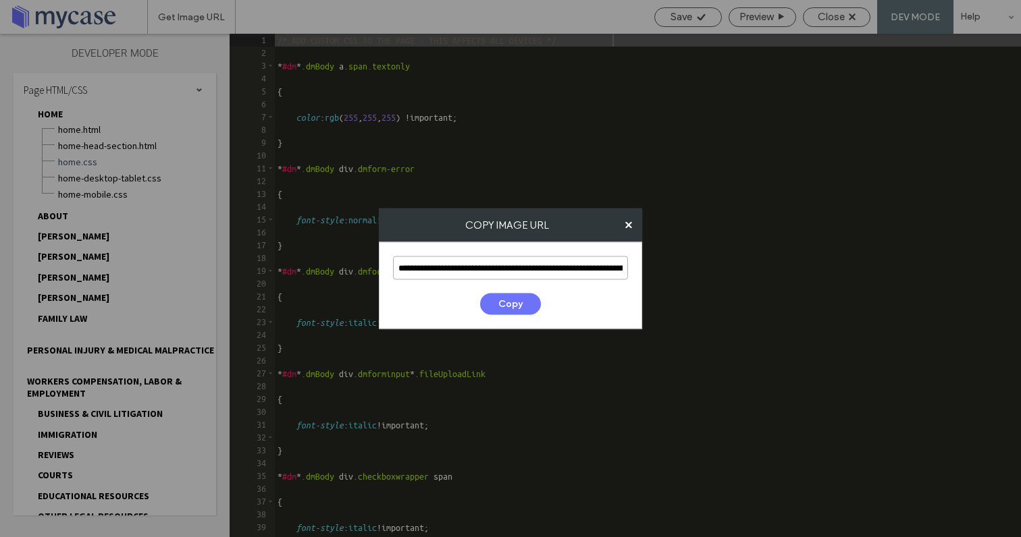
click at [581, 265] on input "**********" at bounding box center [510, 269] width 235 height 24
click at [518, 302] on button "Copy" at bounding box center [510, 305] width 61 height 22
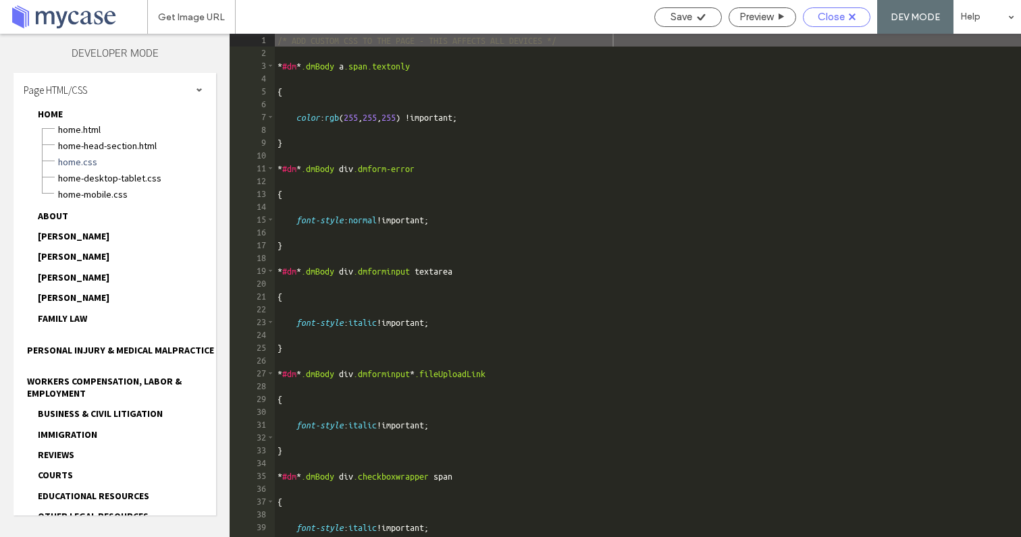
click at [814, 21] on div "Close" at bounding box center [837, 17] width 66 height 12
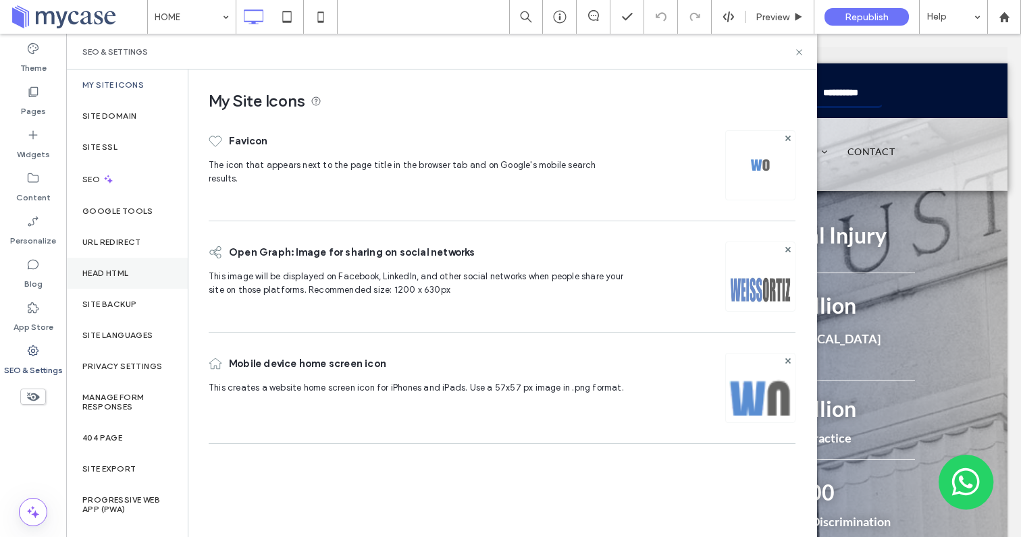
click at [123, 279] on div "Head HTML" at bounding box center [127, 273] width 122 height 31
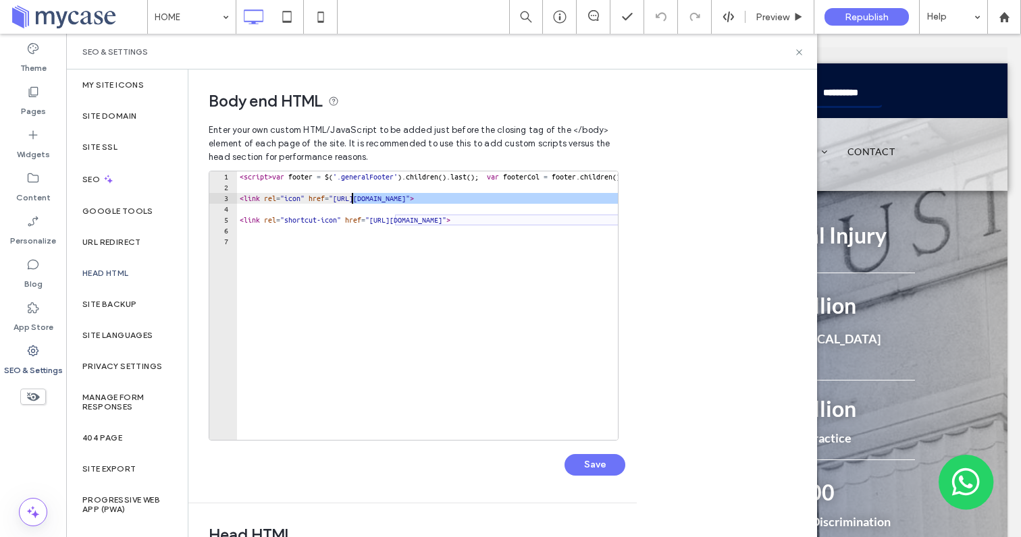
drag, startPoint x: 412, startPoint y: 201, endPoint x: 350, endPoint y: 199, distance: 61.5
paste textarea "**********"
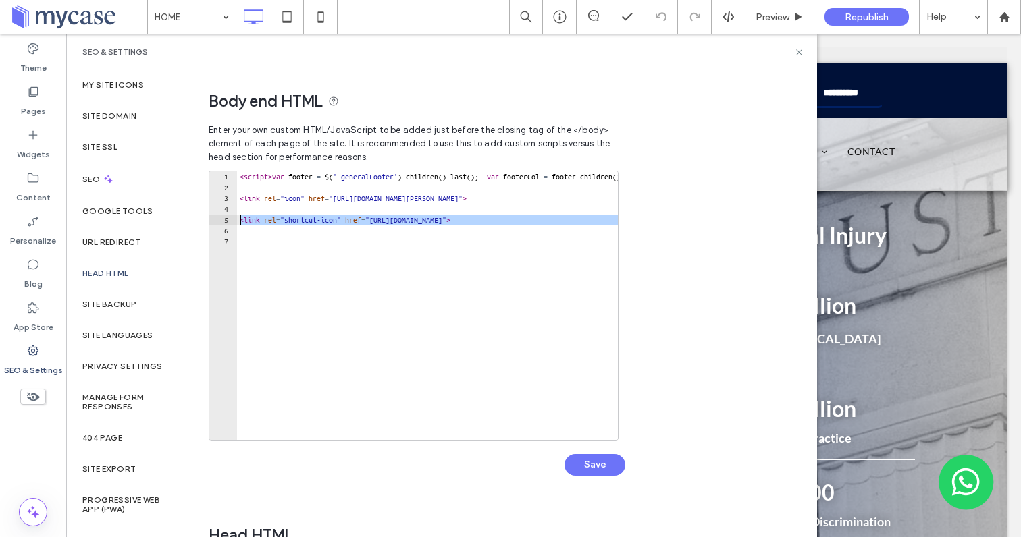
scroll to position [0, 0]
drag, startPoint x: 549, startPoint y: 219, endPoint x: 394, endPoint y: 225, distance: 155.4
paste textarea "**********"
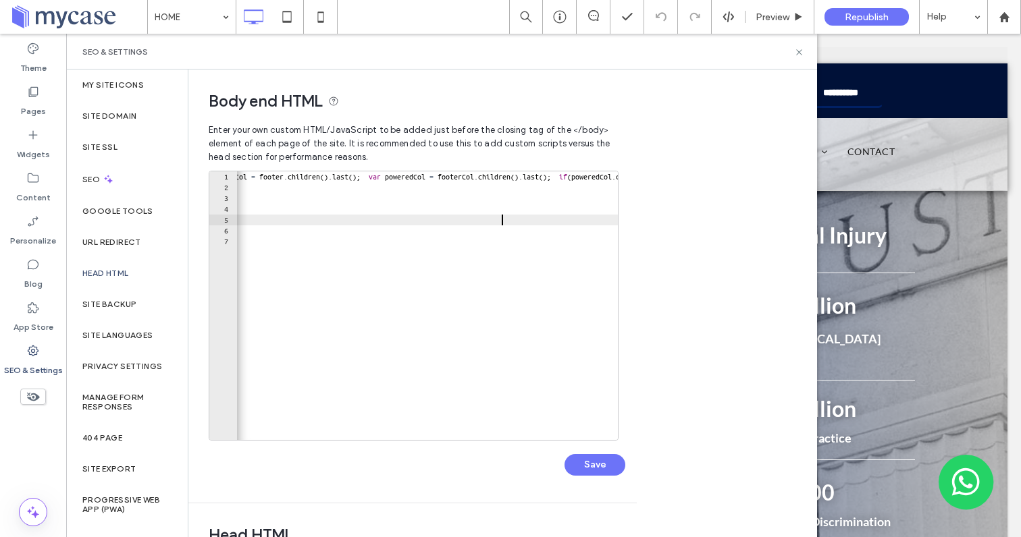
scroll to position [0, 293]
type textarea "**********"
click at [600, 465] on button "Save" at bounding box center [594, 465] width 61 height 22
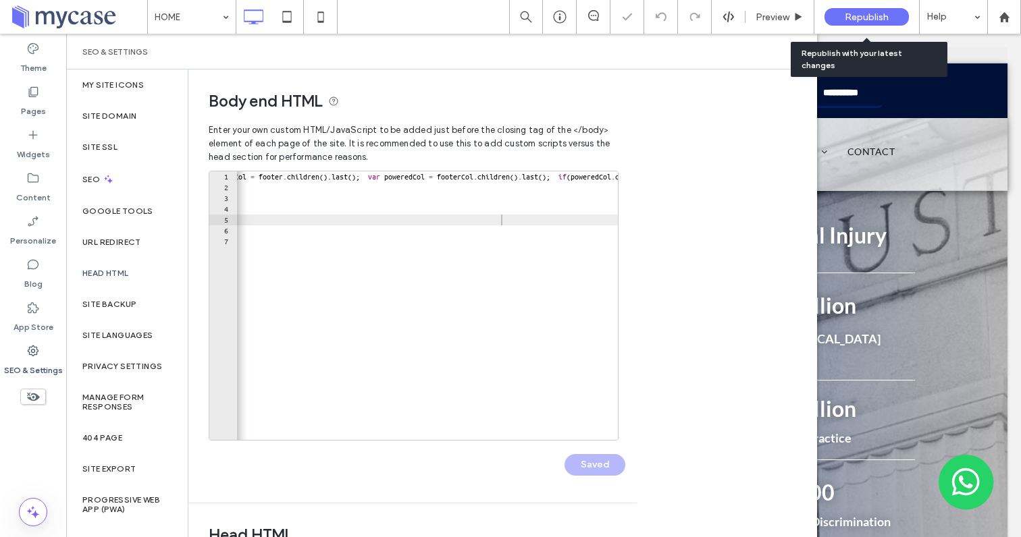
click at [857, 9] on div "Republish" at bounding box center [866, 17] width 84 height 18
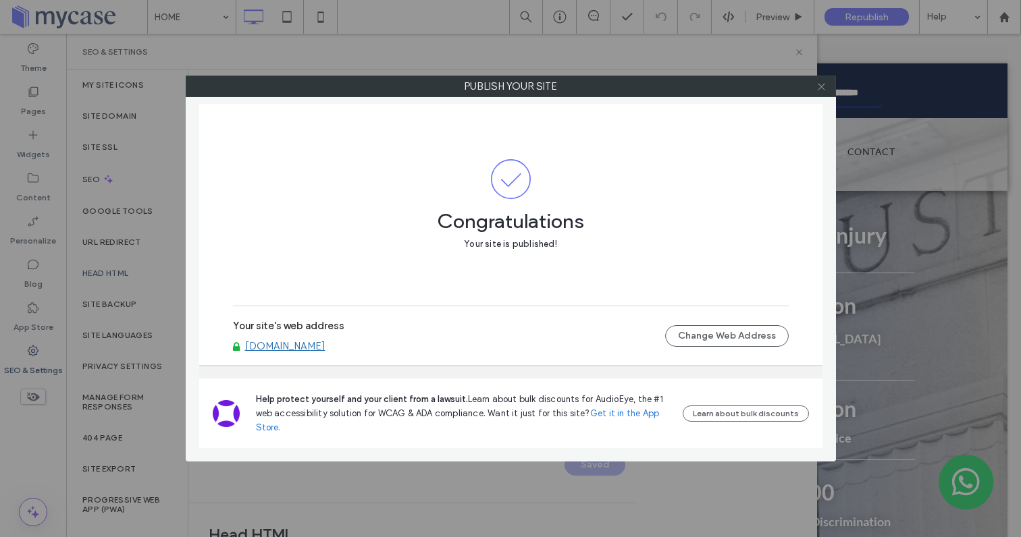
click at [820, 88] on icon at bounding box center [821, 87] width 10 height 10
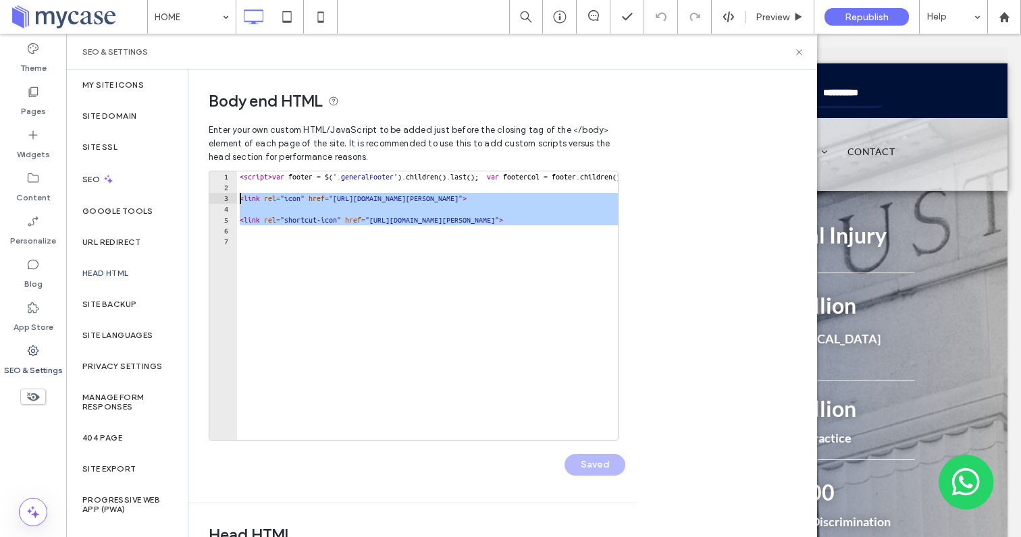
drag, startPoint x: 394, startPoint y: 226, endPoint x: 238, endPoint y: 200, distance: 157.5
type textarea "**********"
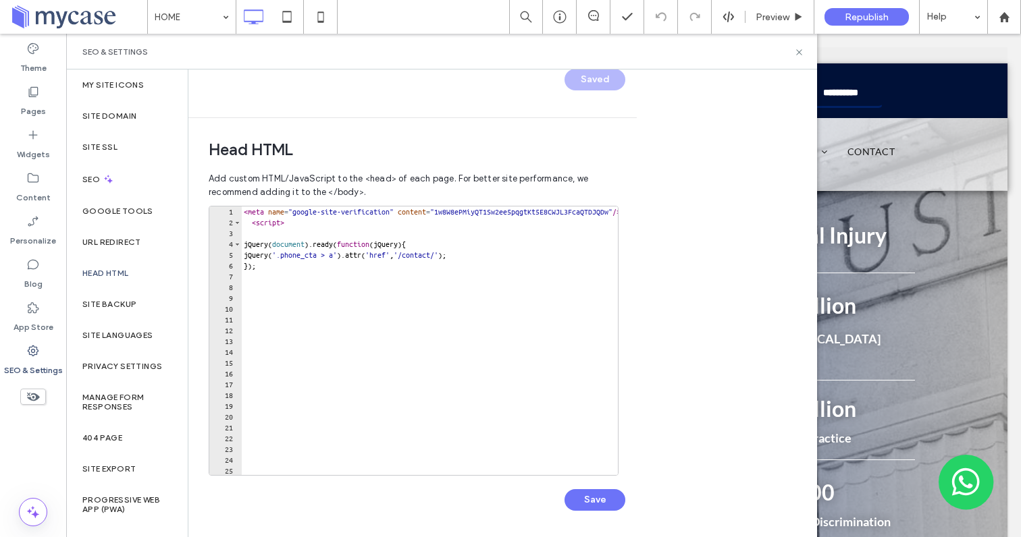
scroll to position [388, 0]
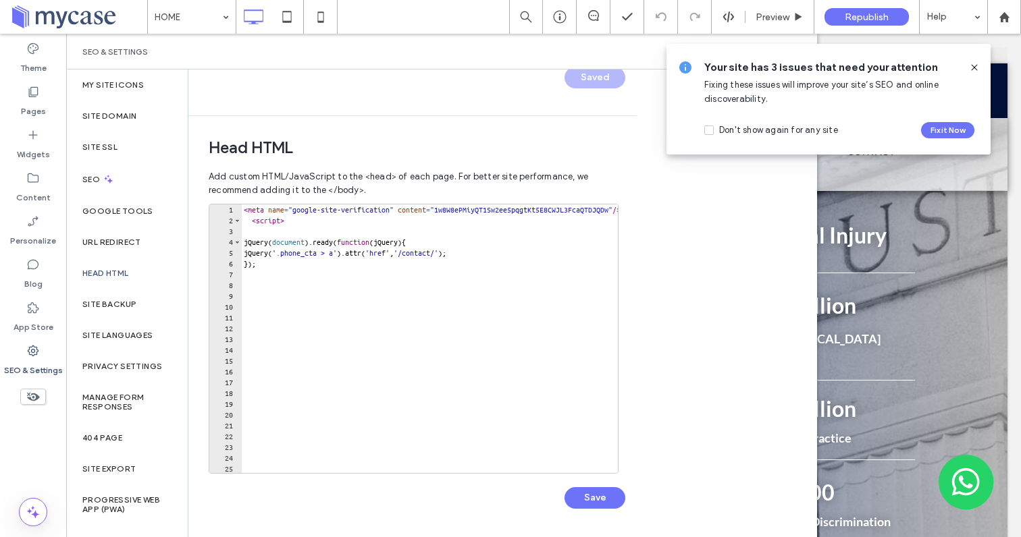
click at [342, 287] on div "< meta name = "google-site-verification" content = "1w8W8ePMiyQT1Sw2ee5pqgtKt5E…" at bounding box center [737, 350] width 993 height 290
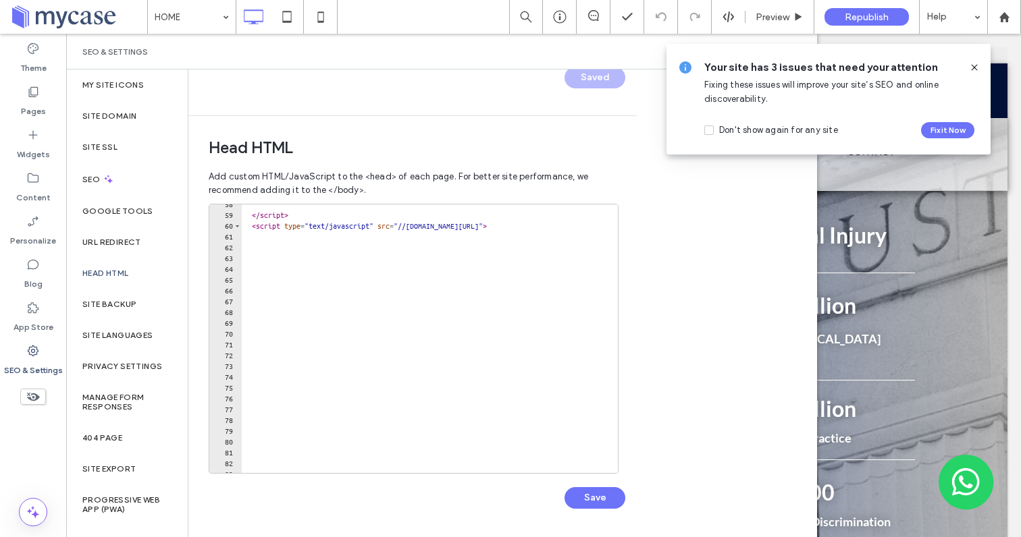
scroll to position [0, 0]
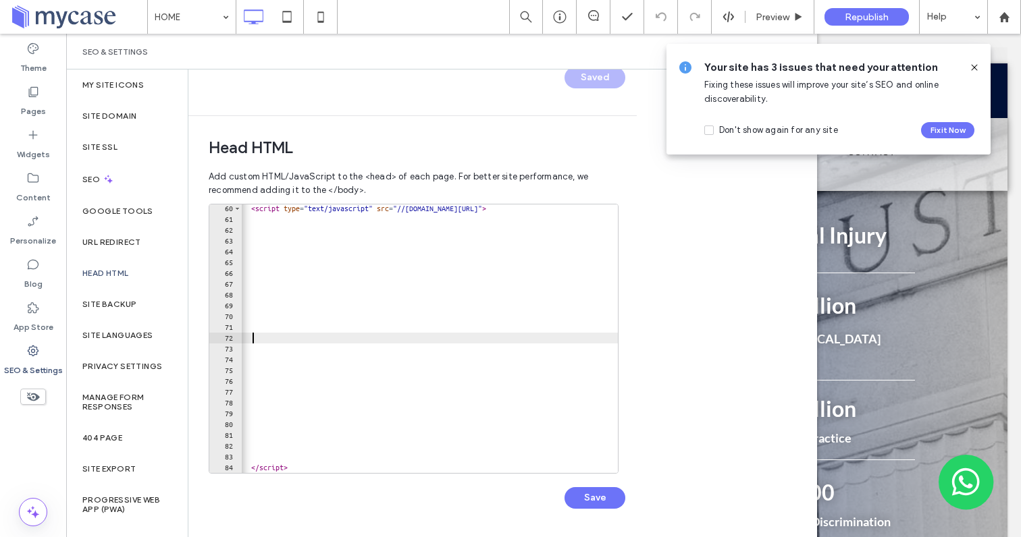
click at [325, 337] on div "< script type = "text/javascript" src = "//translate.google.com/translate_a/ele…" at bounding box center [736, 348] width 993 height 290
paste textarea "Cursor at row 72"
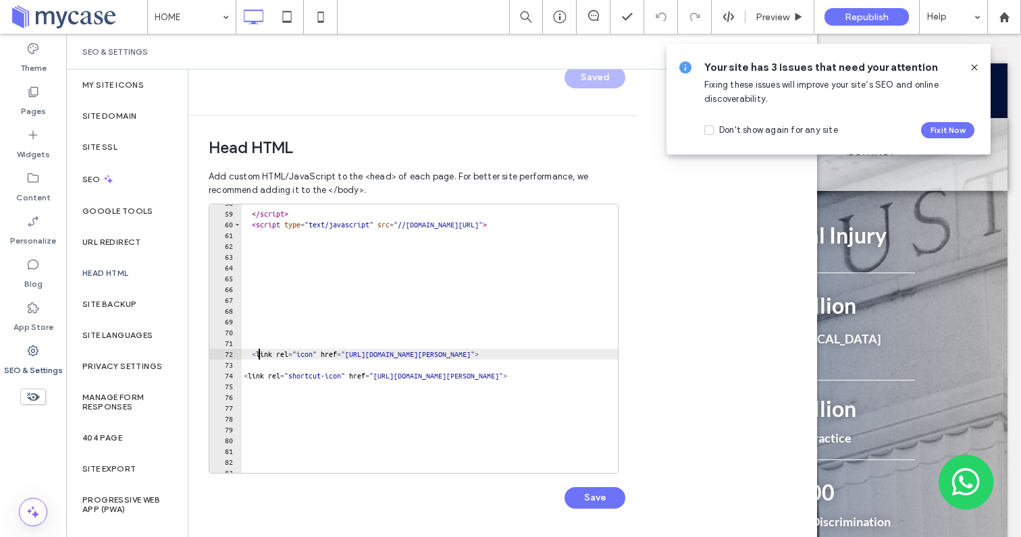
click at [259, 357] on div "</ script > < script type = "text/javascript" src = "//translate.google.com/tra…" at bounding box center [737, 343] width 993 height 290
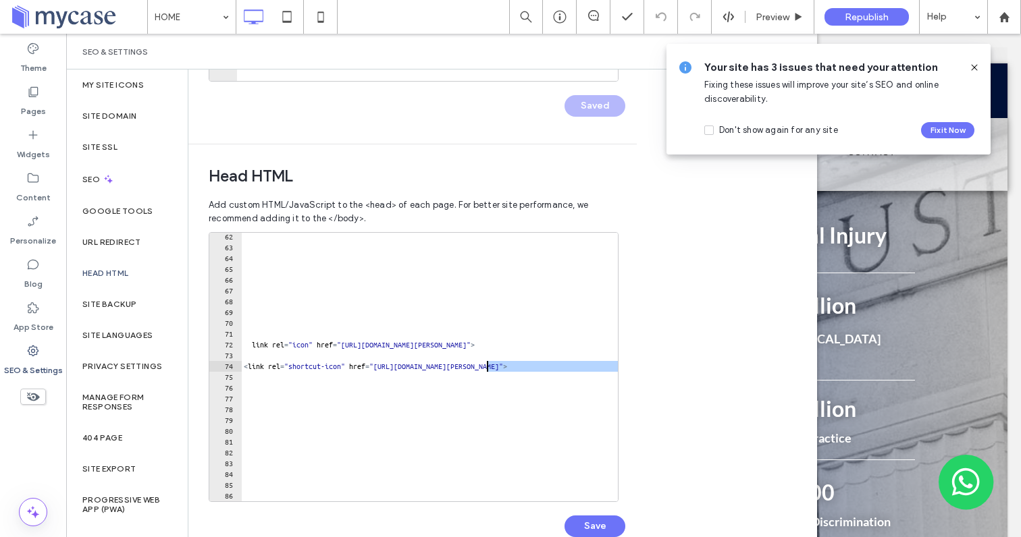
drag, startPoint x: 562, startPoint y: 375, endPoint x: 487, endPoint y: 367, distance: 75.3
click at [487, 367] on div "link rel = "icon" href = "https://irp.cdn-website.com/f9637d6a/dms3rep/multi/So…" at bounding box center [737, 377] width 993 height 290
type textarea "**********"
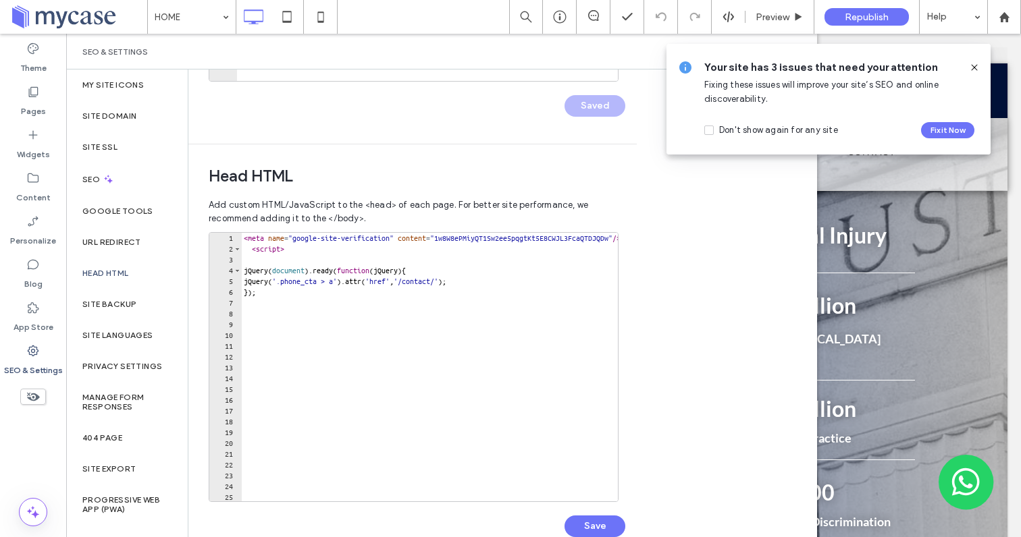
click at [972, 63] on icon at bounding box center [974, 67] width 11 height 11
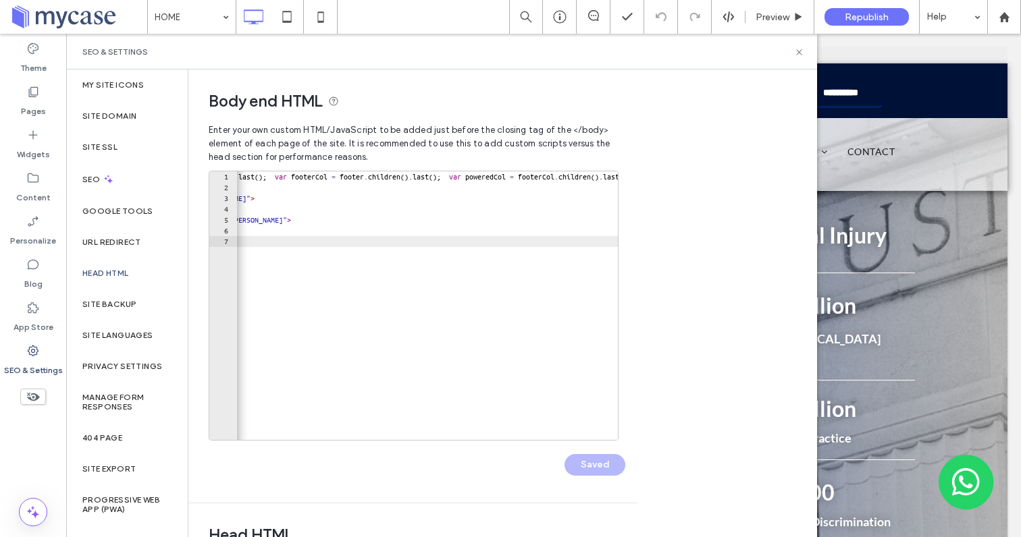
click at [95, 20] on span at bounding box center [78, 16] width 137 height 27
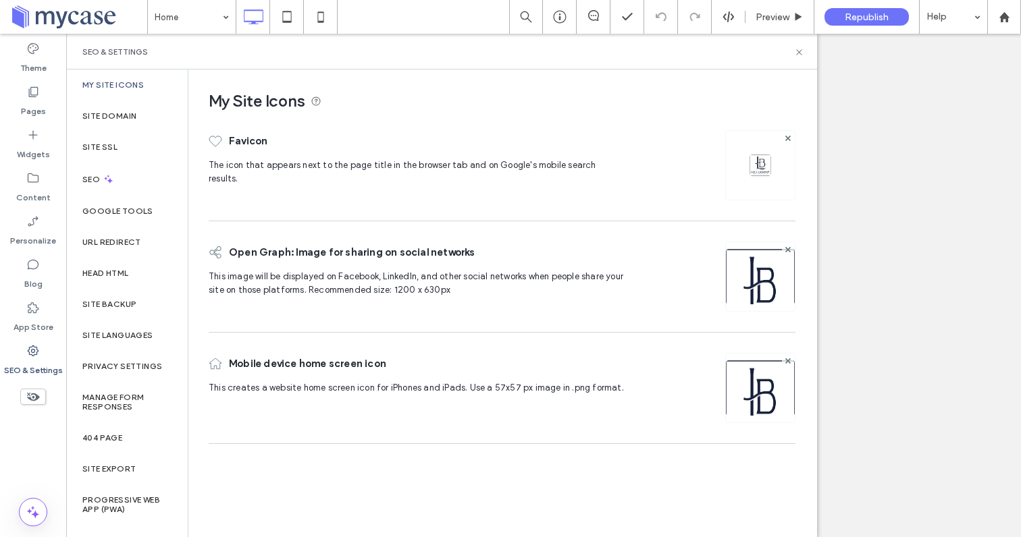
click at [752, 170] on img at bounding box center [760, 166] width 22 height 22
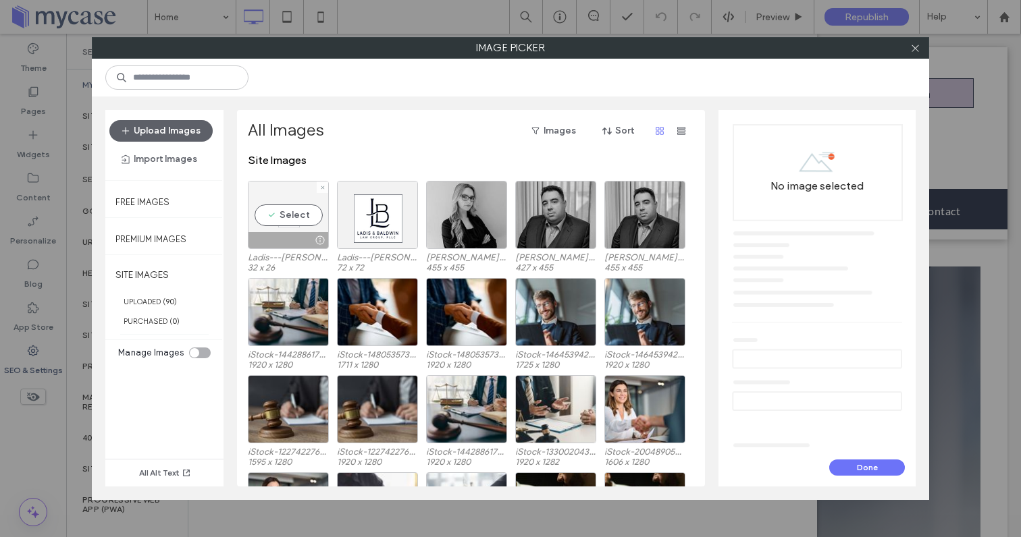
click at [318, 239] on div at bounding box center [319, 240] width 17 height 11
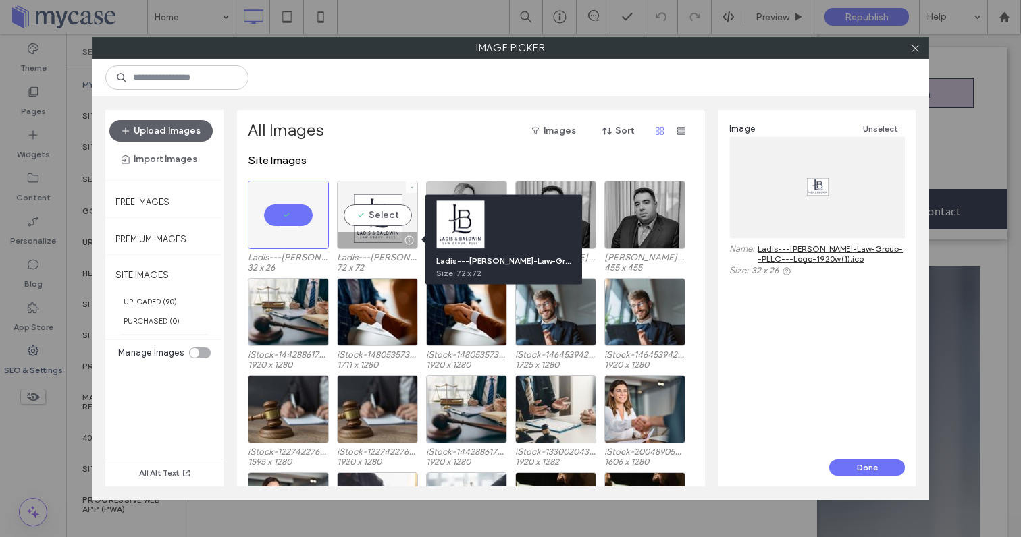
click at [407, 239] on div at bounding box center [408, 240] width 17 height 11
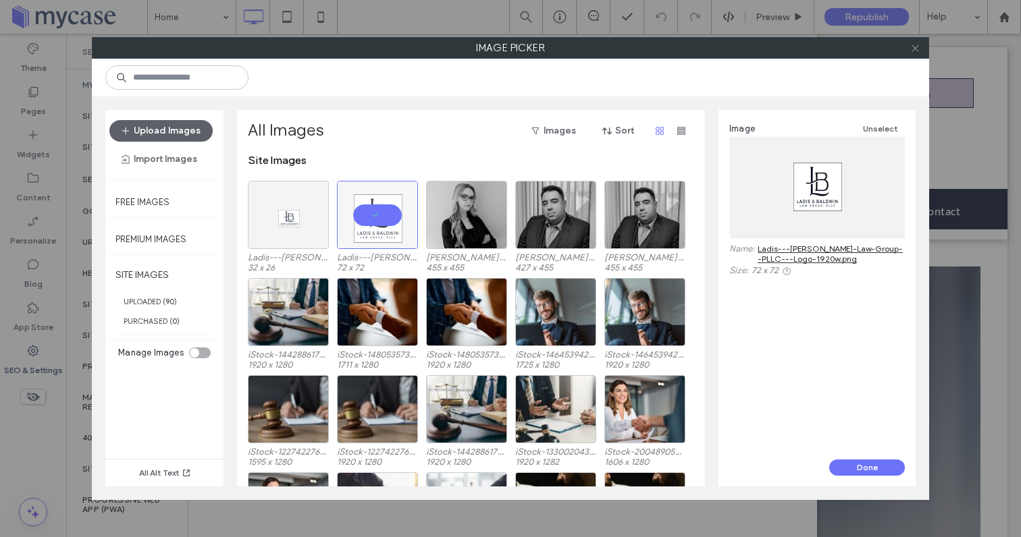
click at [917, 45] on icon at bounding box center [915, 48] width 10 height 10
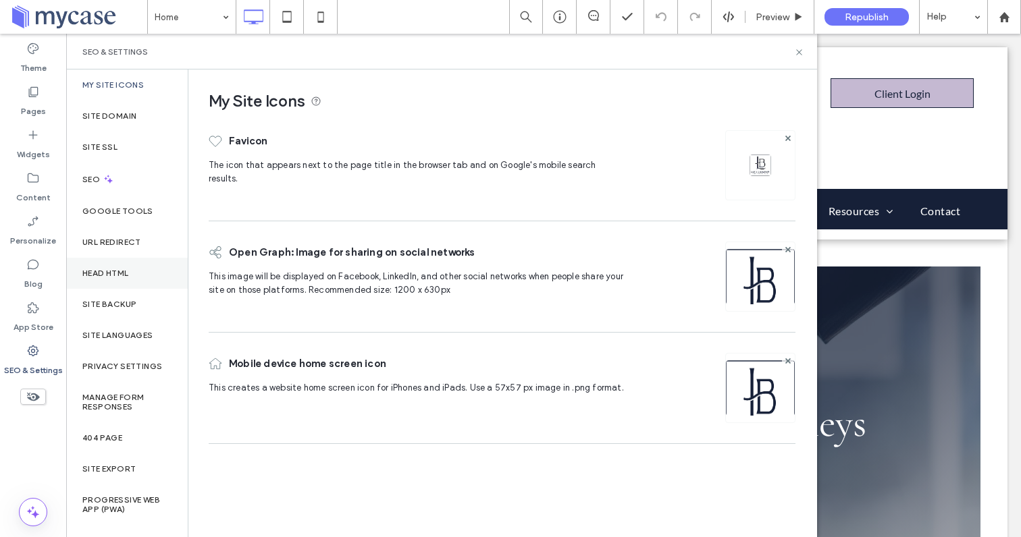
click at [99, 272] on label "Head HTML" at bounding box center [105, 273] width 47 height 9
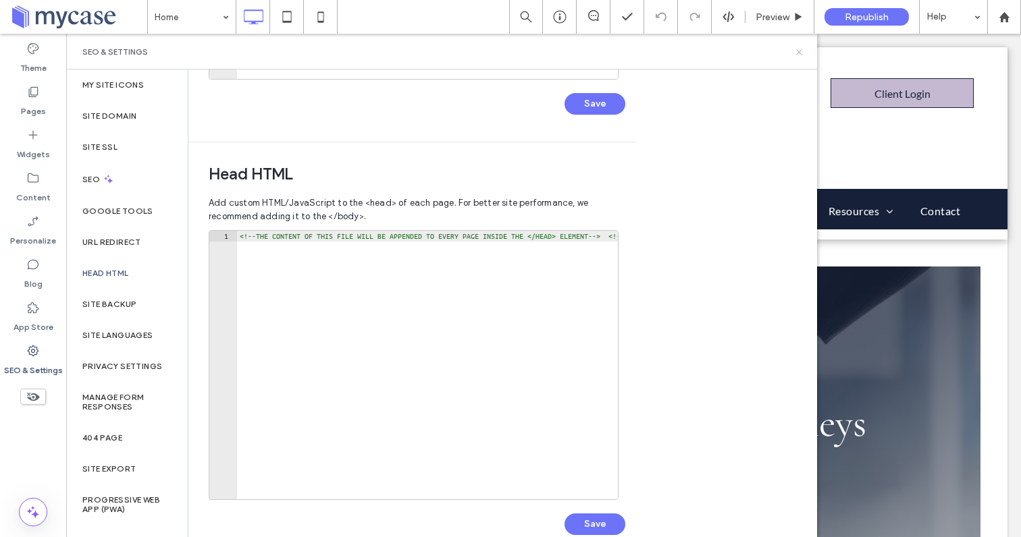
click at [797, 47] on icon at bounding box center [799, 52] width 10 height 10
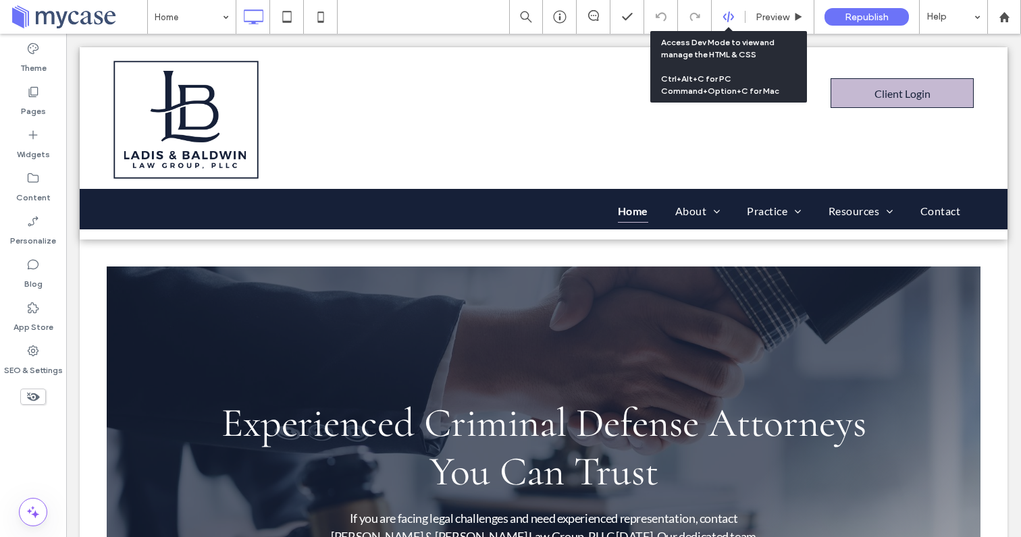
click at [722, 17] on use at bounding box center [727, 16] width 11 height 11
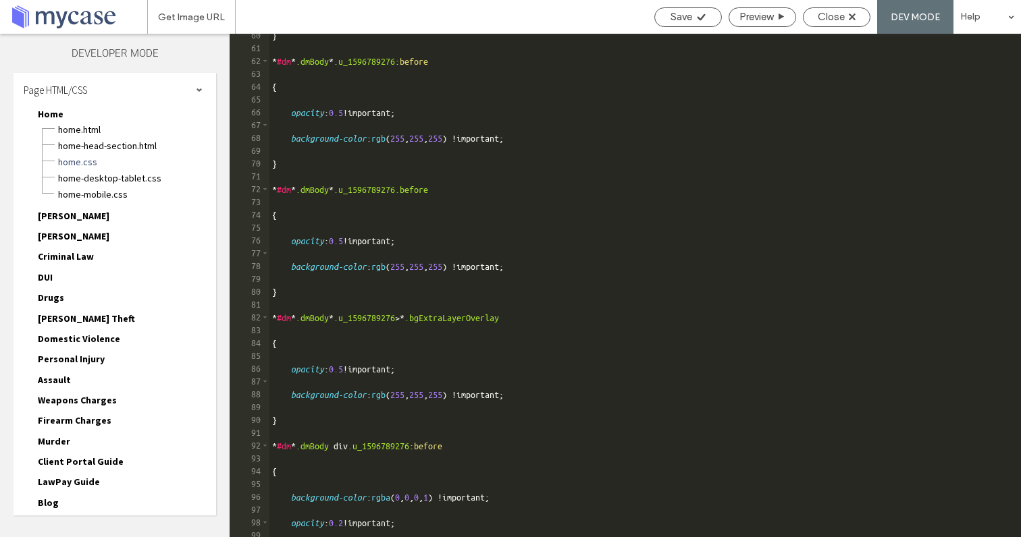
scroll to position [1304, 0]
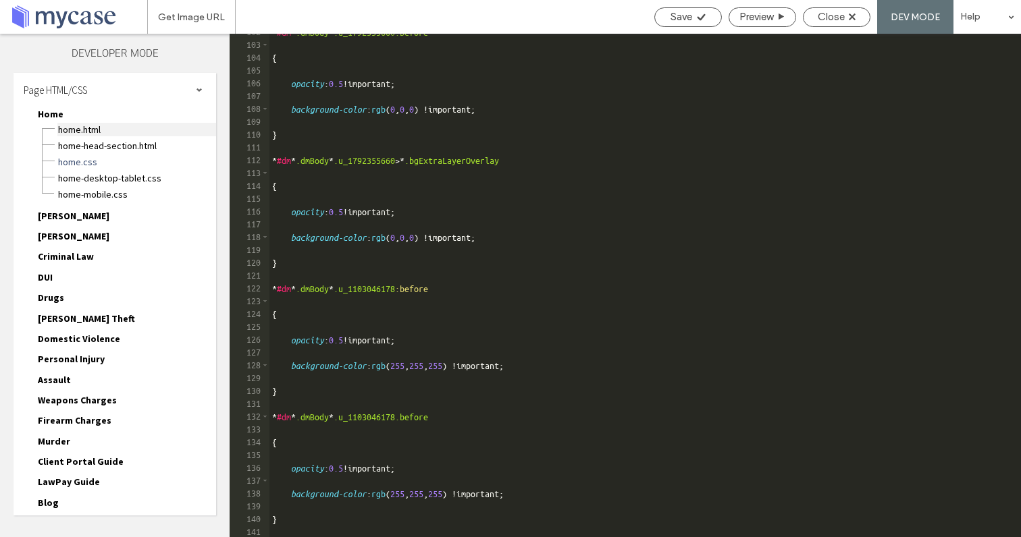
click at [101, 132] on span "Home.html" at bounding box center [136, 130] width 159 height 14
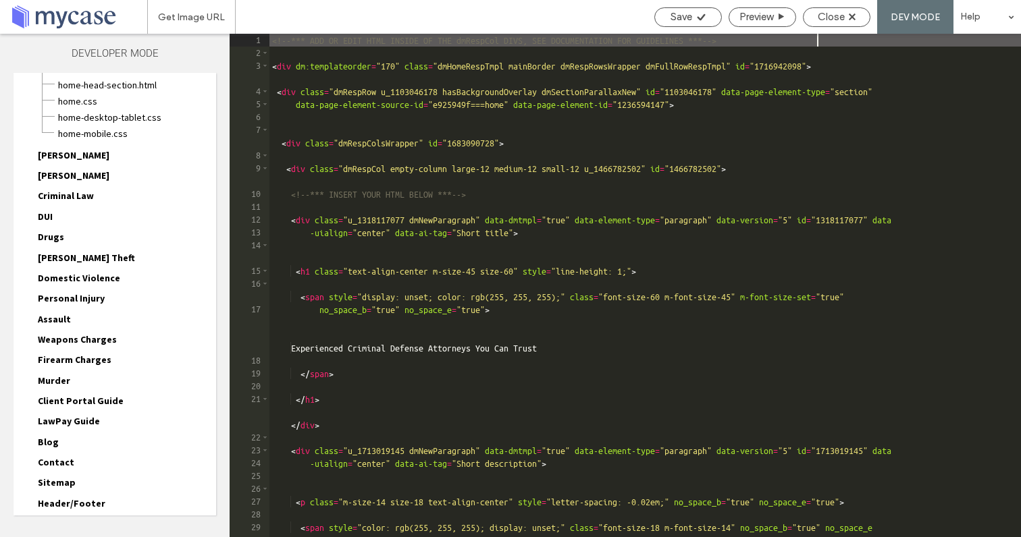
scroll to position [103, 0]
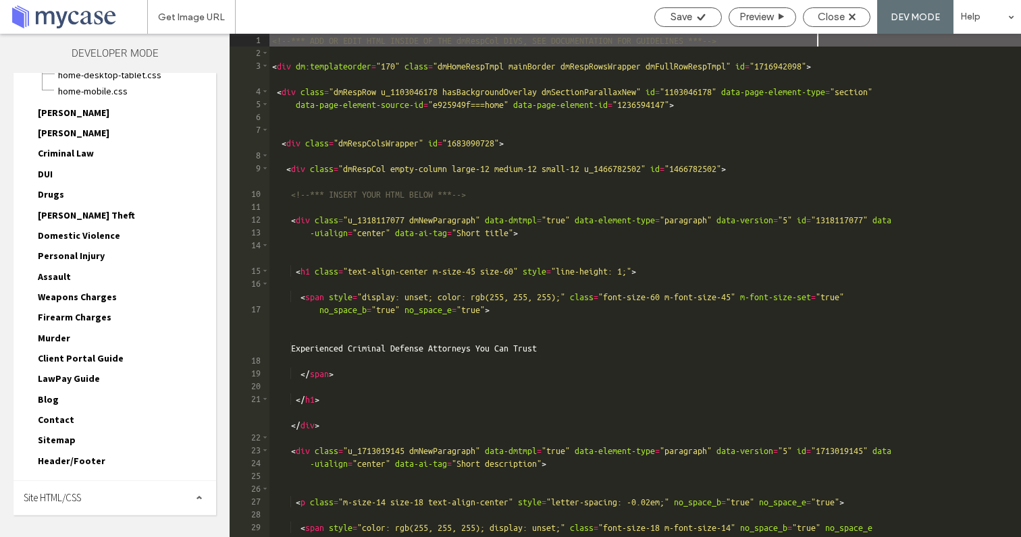
click at [99, 502] on div "Site HTML/CSS" at bounding box center [115, 498] width 203 height 34
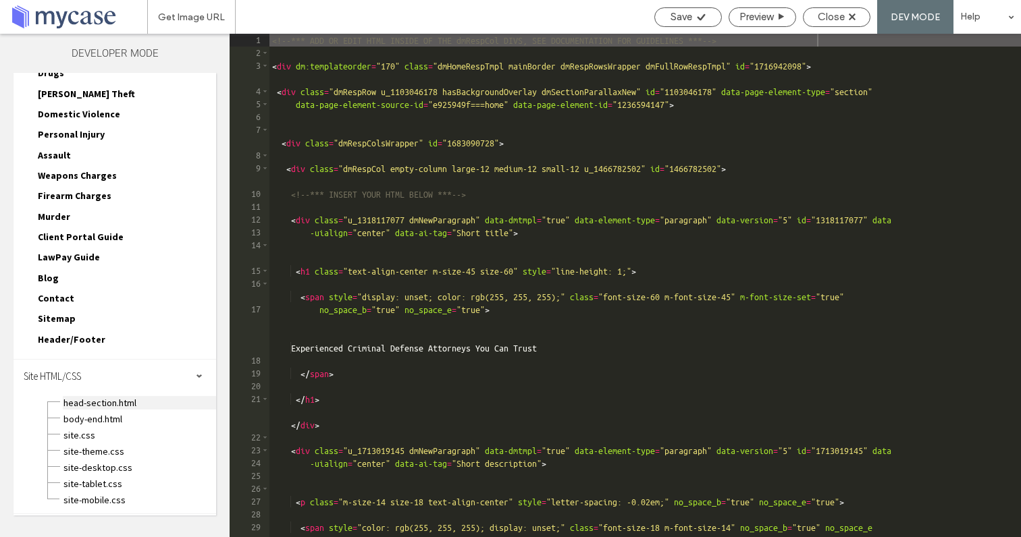
click at [135, 404] on span "head-section.html" at bounding box center [139, 403] width 153 height 14
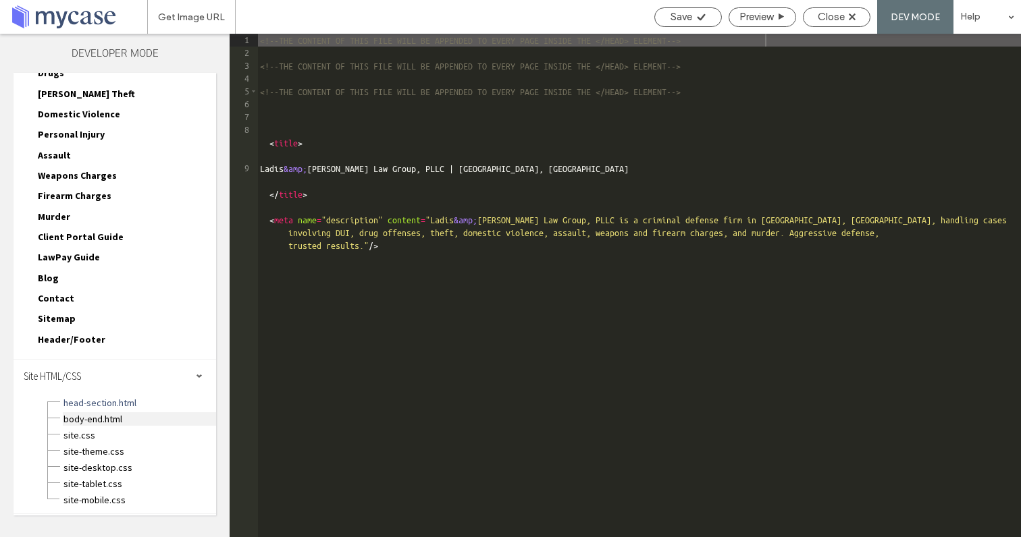
click at [117, 420] on span "body-end.html" at bounding box center [139, 420] width 153 height 14
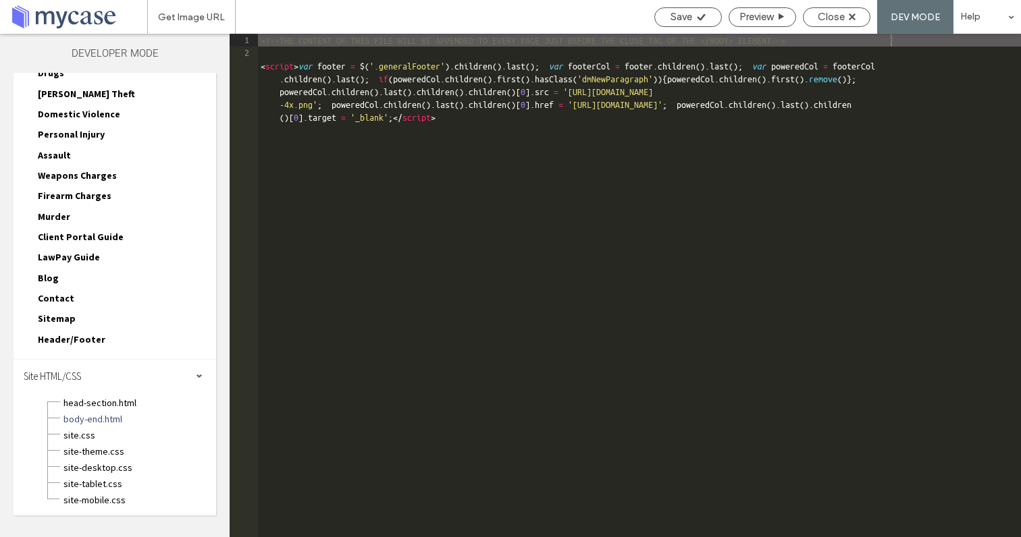
click at [123, 376] on div "Site HTML/CSS" at bounding box center [115, 377] width 203 height 34
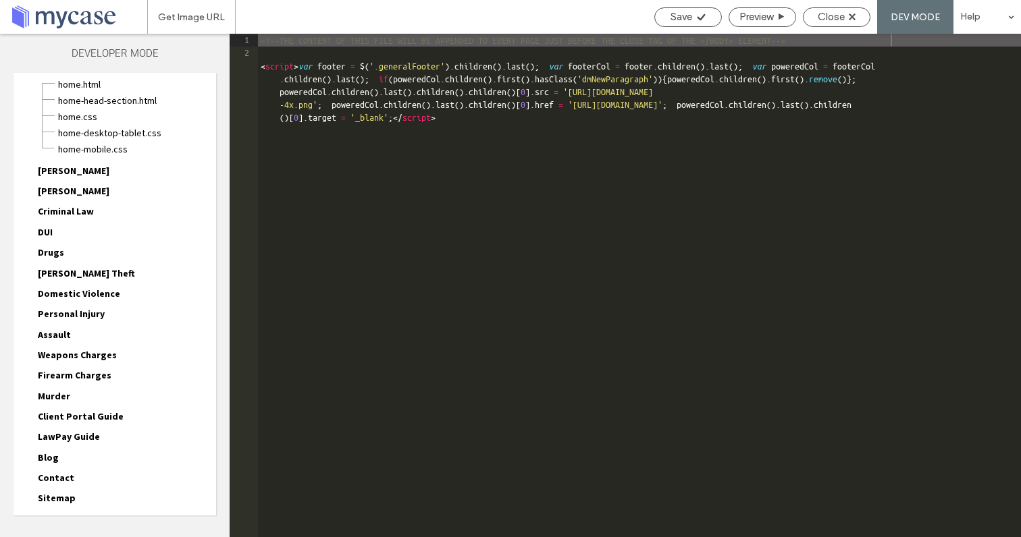
scroll to position [103, 0]
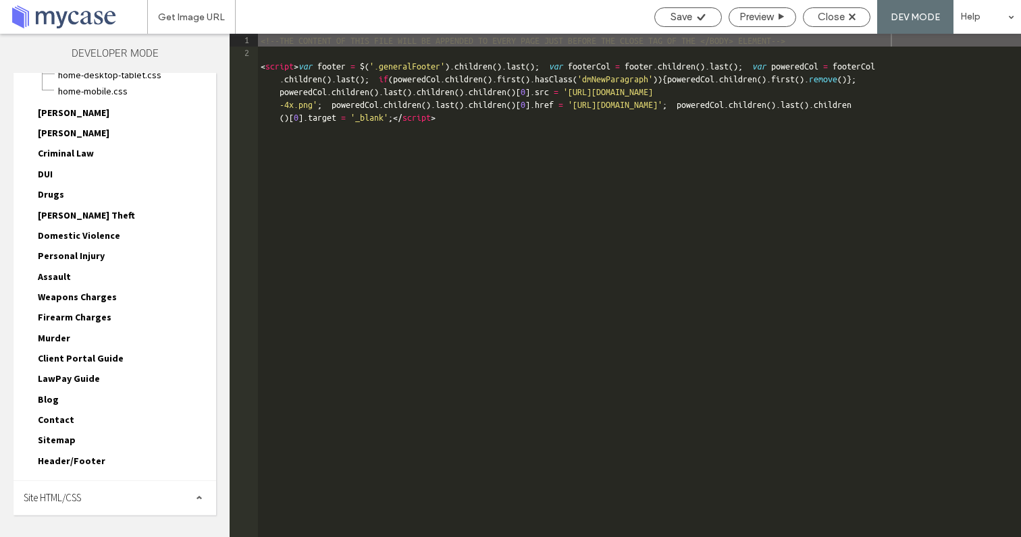
click at [117, 491] on div "Site HTML/CSS" at bounding box center [115, 498] width 203 height 34
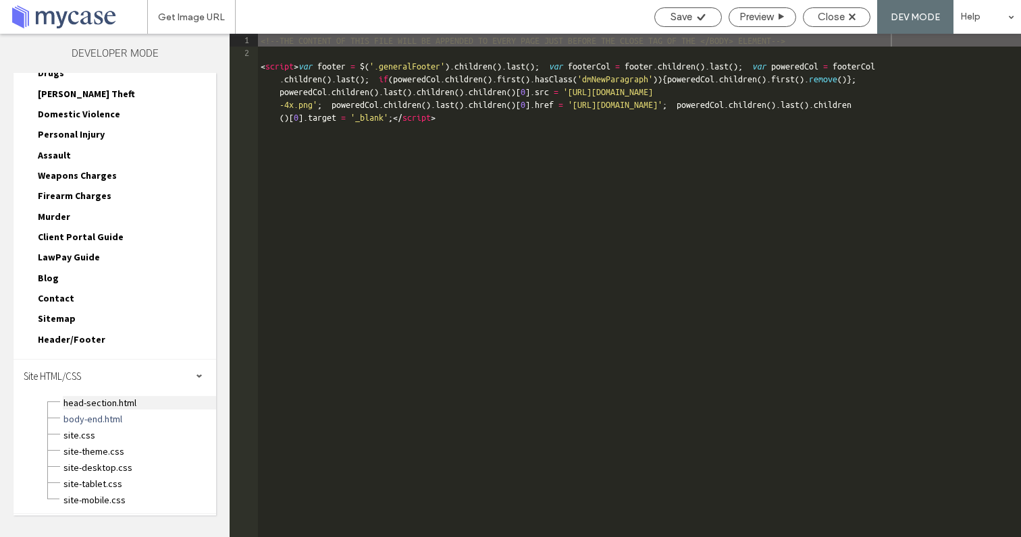
click at [112, 404] on span "head-section.html" at bounding box center [139, 403] width 153 height 14
type textarea "**********"
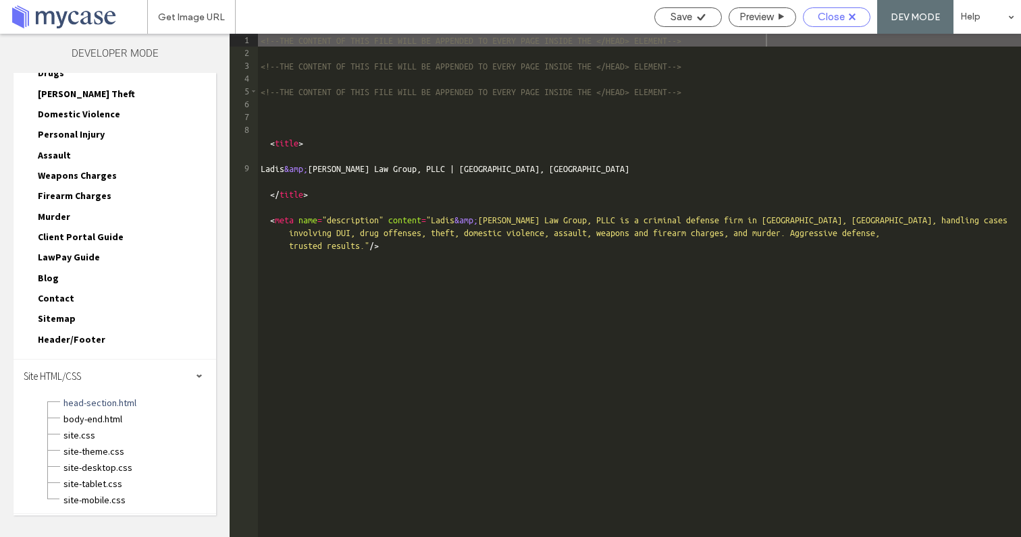
click at [837, 25] on div "Close" at bounding box center [837, 17] width 68 height 20
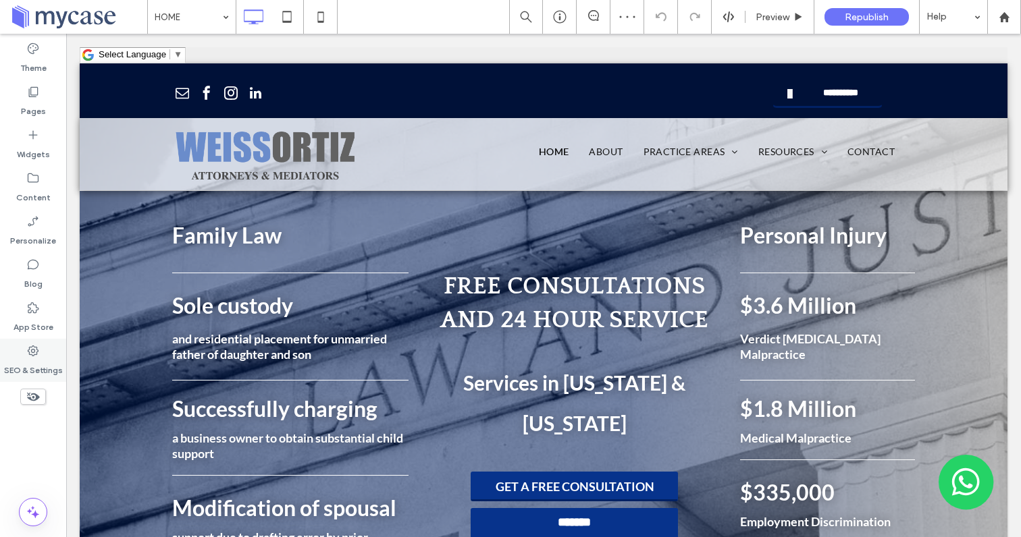
click at [33, 348] on icon at bounding box center [33, 351] width 14 height 14
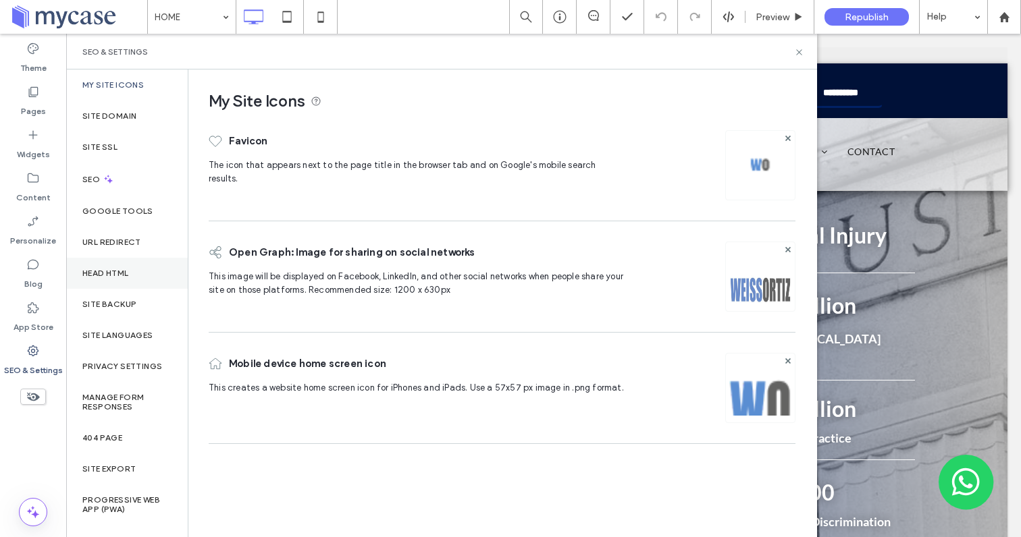
click at [119, 278] on div "Head HTML" at bounding box center [127, 273] width 122 height 31
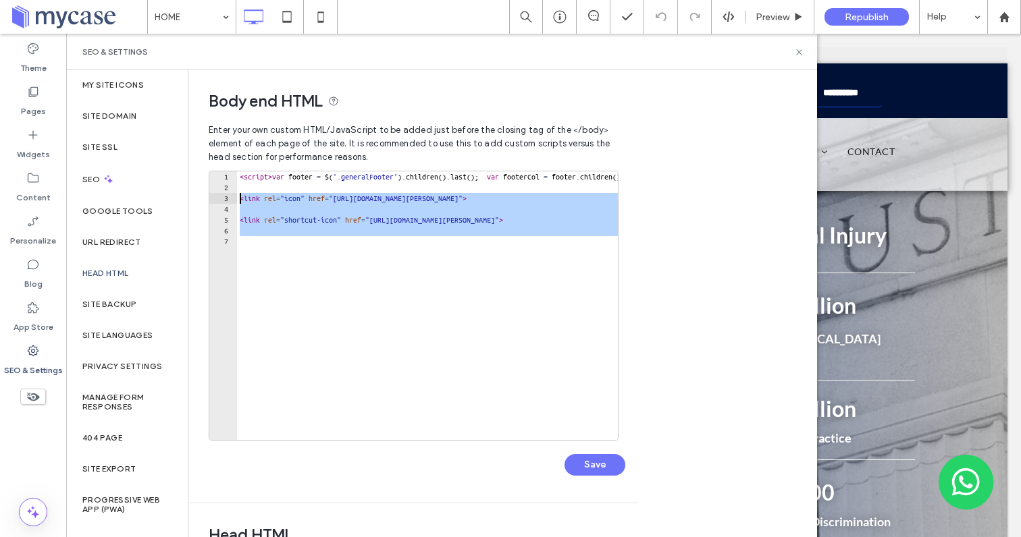
drag, startPoint x: 361, startPoint y: 238, endPoint x: 240, endPoint y: 201, distance: 125.8
type textarea "**********"
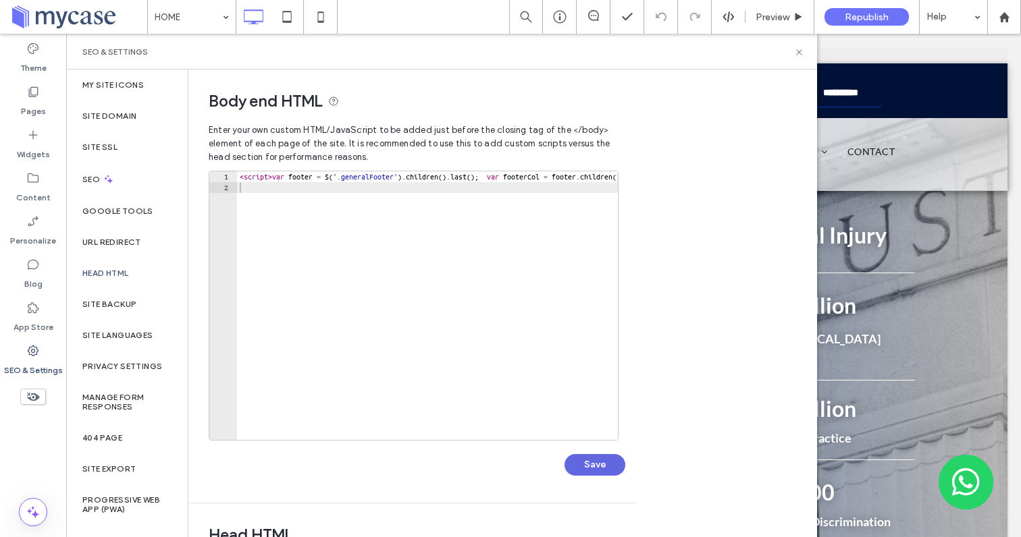
click at [586, 463] on button "Save" at bounding box center [594, 465] width 61 height 22
click at [108, 280] on div "Head HTML" at bounding box center [127, 273] width 122 height 31
click at [724, 16] on icon at bounding box center [728, 17] width 12 height 12
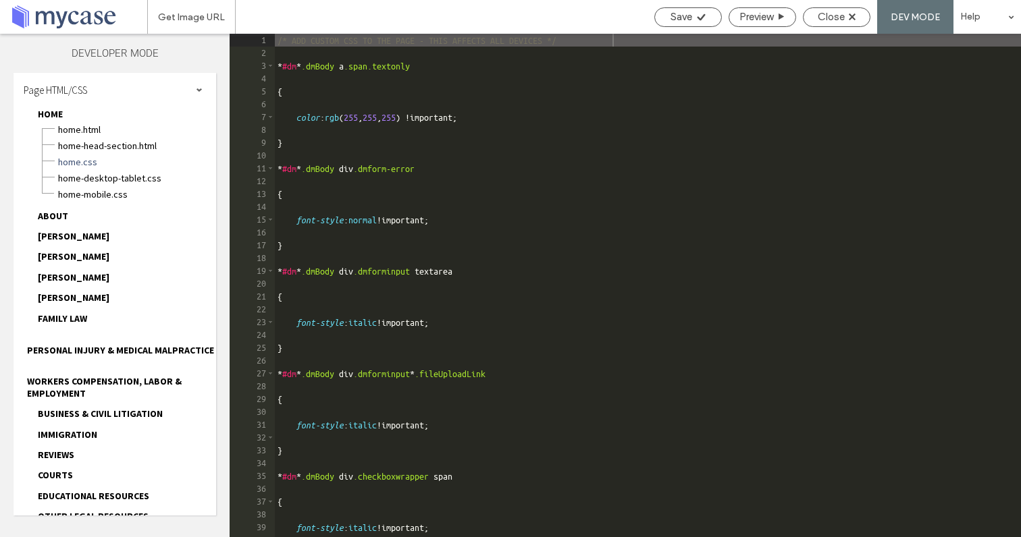
scroll to position [230, 0]
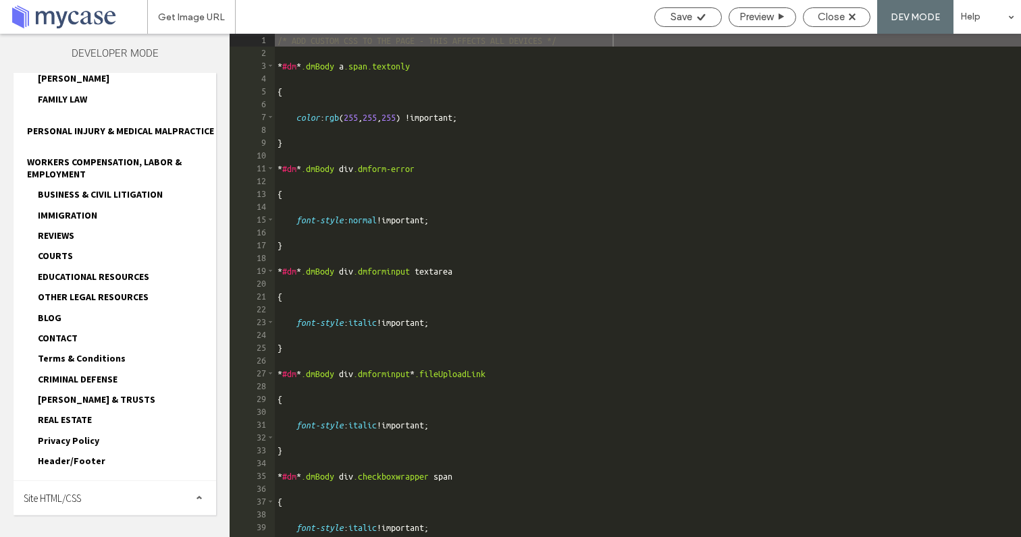
click at [96, 506] on div "Site HTML/CSS" at bounding box center [115, 498] width 203 height 34
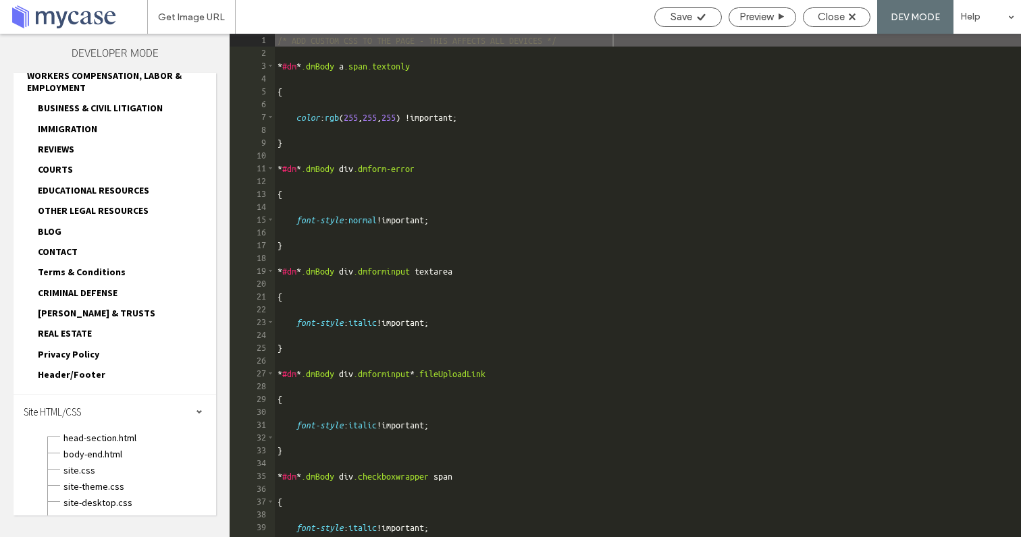
scroll to position [336, 0]
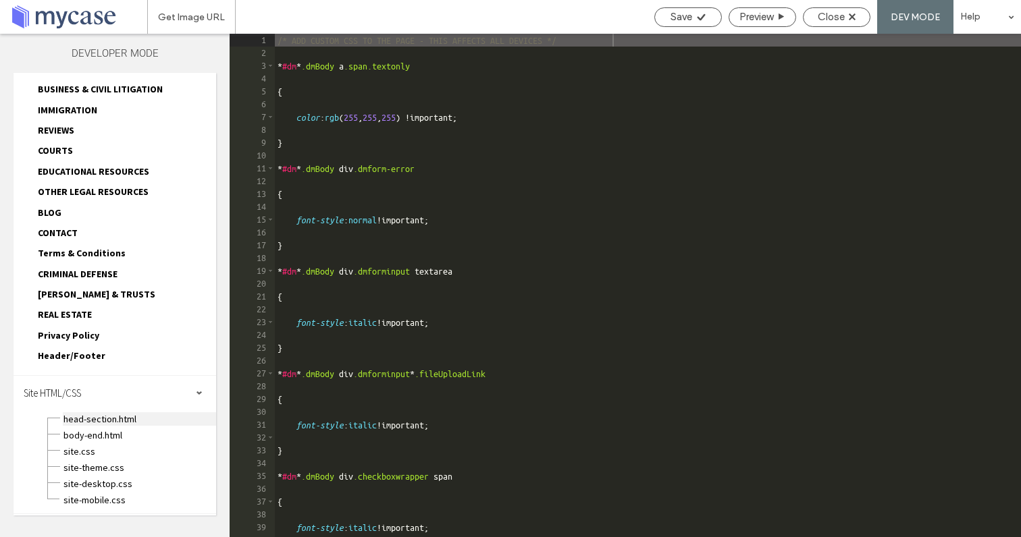
click at [108, 419] on span "head-section.html" at bounding box center [139, 420] width 153 height 14
type textarea "**********"
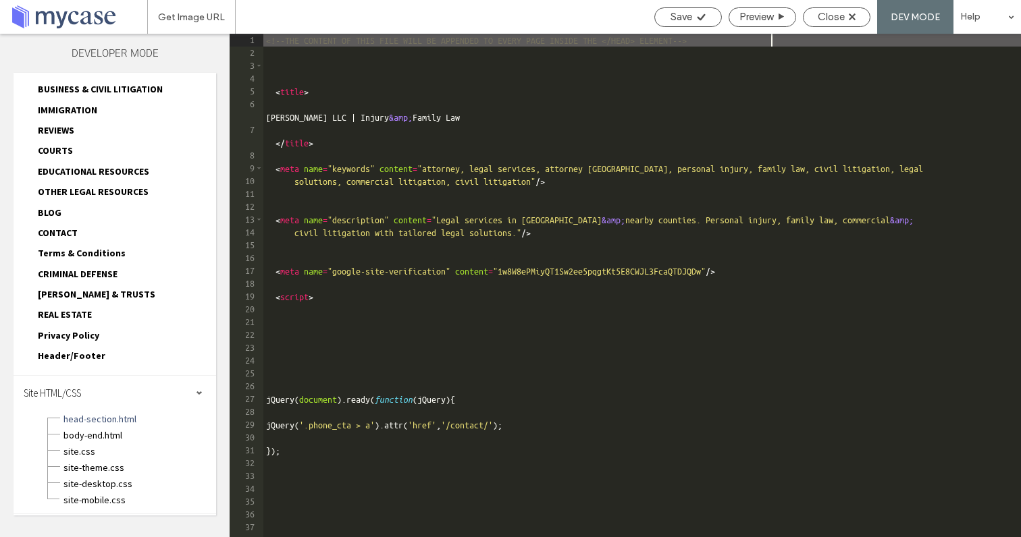
scroll to position [41, 0]
click at [602, 250] on div "Body end HTML Enter your own custom HTML/​JavaScript to be added just before th…" at bounding box center [436, 304] width 629 height 468
click at [666, 352] on div "Body end HTML Enter your own custom HTML/​JavaScript to be added just before th…" at bounding box center [436, 304] width 629 height 468
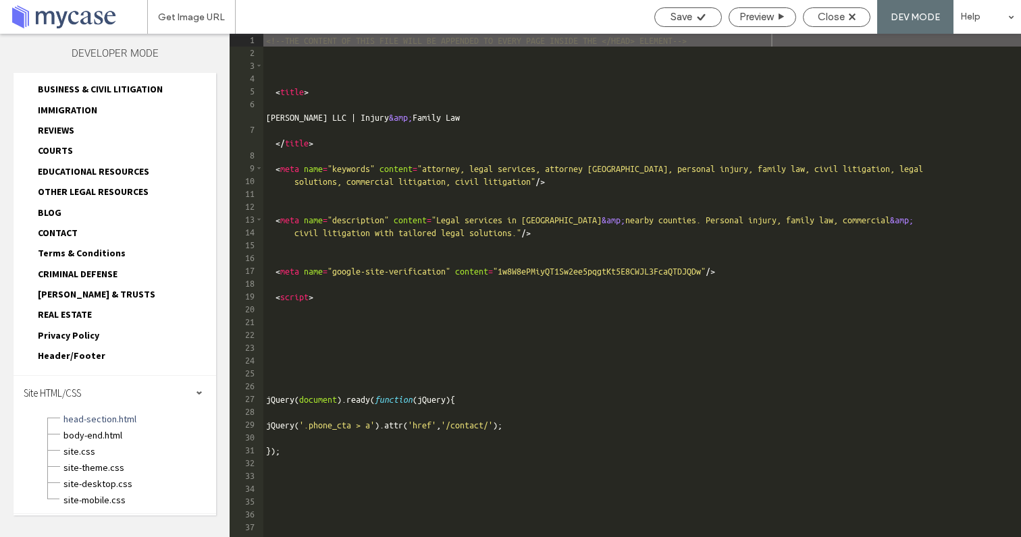
click at [817, 273] on div "<!-- THE CONTENT OF THIS FILE WILL BE APPENDED TO EVERY PAGE INSIDE THE </HEAD>…" at bounding box center [642, 298] width 758 height 529
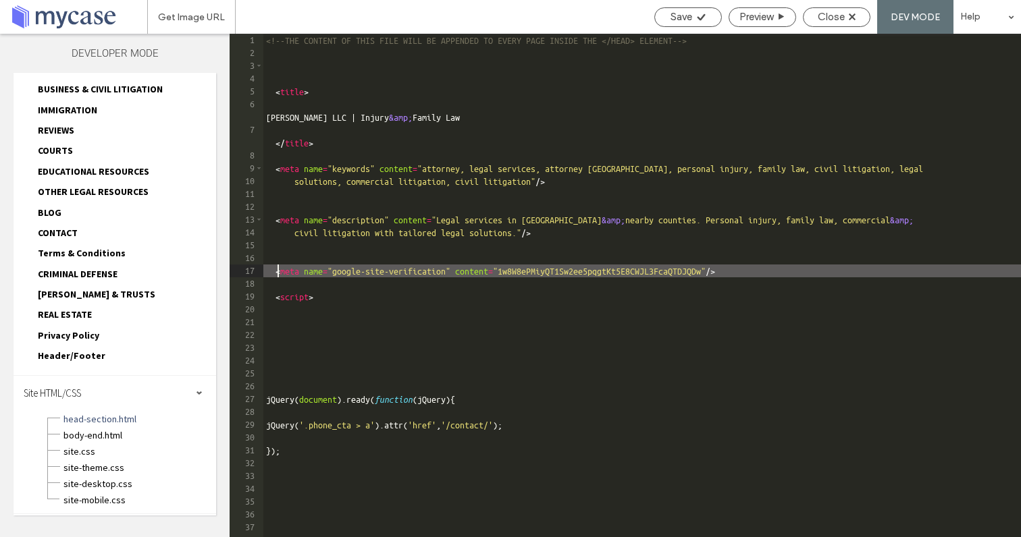
click at [817, 273] on div "<!-- THE CONTENT OF THIS FILE WILL BE APPENDED TO EVERY PAGE INSIDE THE </HEAD>…" at bounding box center [642, 298] width 758 height 529
click at [685, 319] on div "Body end HTML Enter your own custom HTML/​JavaScript to be added just before th…" at bounding box center [436, 304] width 629 height 468
click at [604, 252] on div "Body end HTML Enter your own custom HTML/​JavaScript to be added just before th…" at bounding box center [436, 304] width 629 height 468
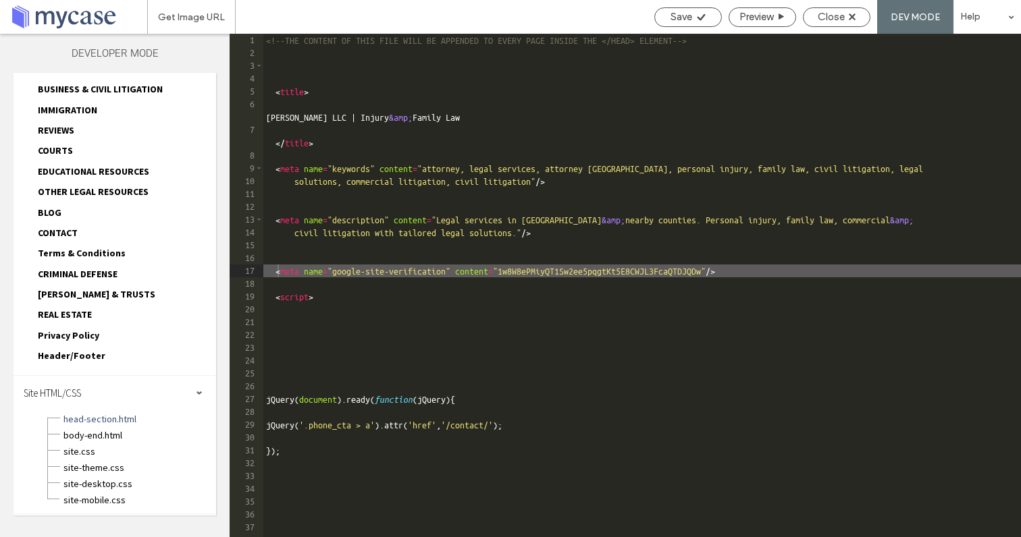
click at [831, 278] on div "<!-- THE CONTENT OF THIS FILE WILL BE APPENDED TO EVERY PAGE INSIDE THE </HEAD>…" at bounding box center [642, 298] width 758 height 529
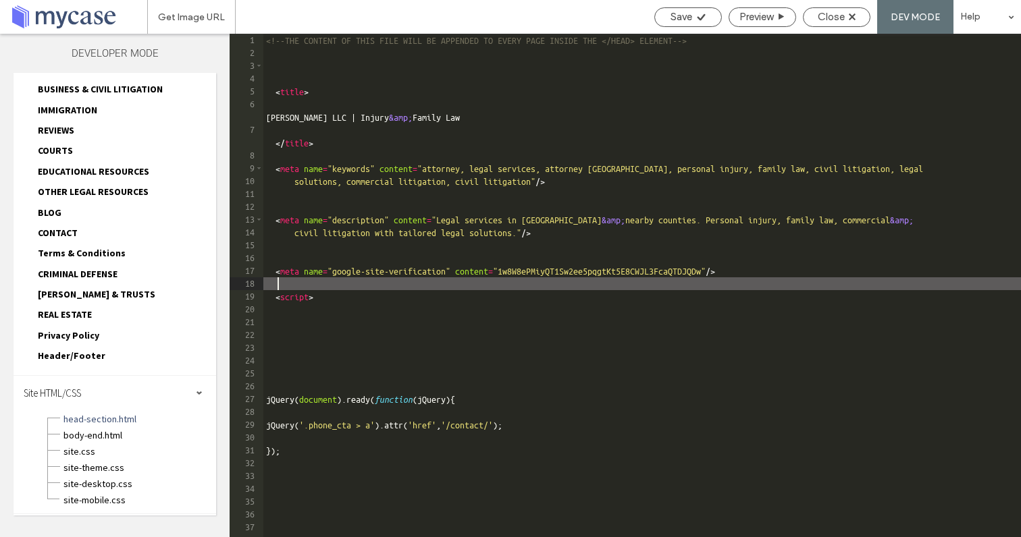
paste textarea "Cursor at row 18"
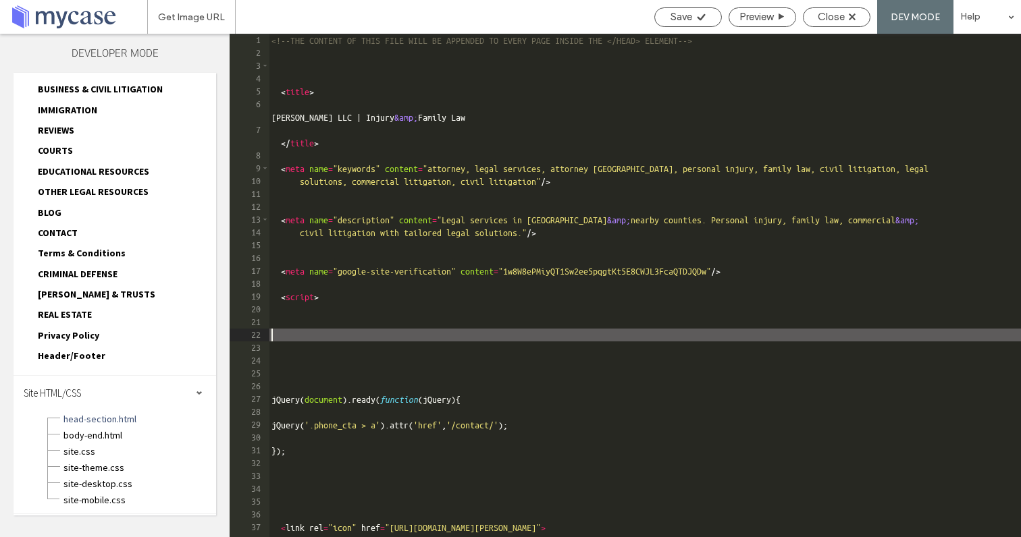
click at [648, 278] on div "Body end HTML Enter your own custom HTML/​JavaScript to be added just before th…" at bounding box center [436, 304] width 629 height 468
click at [642, 285] on div "Body end HTML Enter your own custom HTML/​JavaScript to be added just before th…" at bounding box center [436, 304] width 629 height 468
click at [569, 331] on div "Body end HTML Enter your own custom HTML/​JavaScript to be added just before th…" at bounding box center [346, 244] width 448 height 433
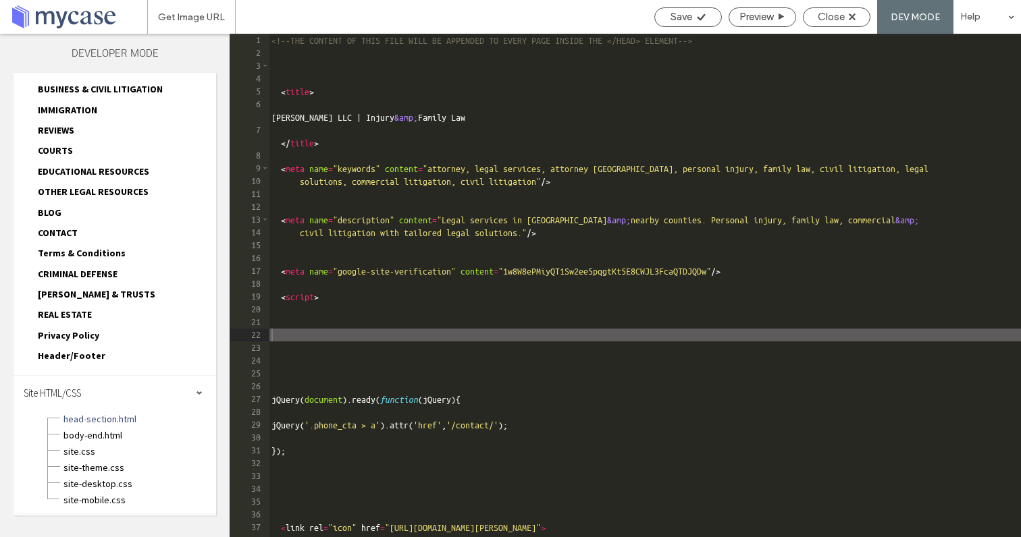
type textarea "*********"
click at [664, 357] on div "Body end HTML Enter your own custom HTML/​JavaScript to be added just before th…" at bounding box center [436, 304] width 629 height 468
click at [816, 14] on div "Close" at bounding box center [837, 17] width 66 height 12
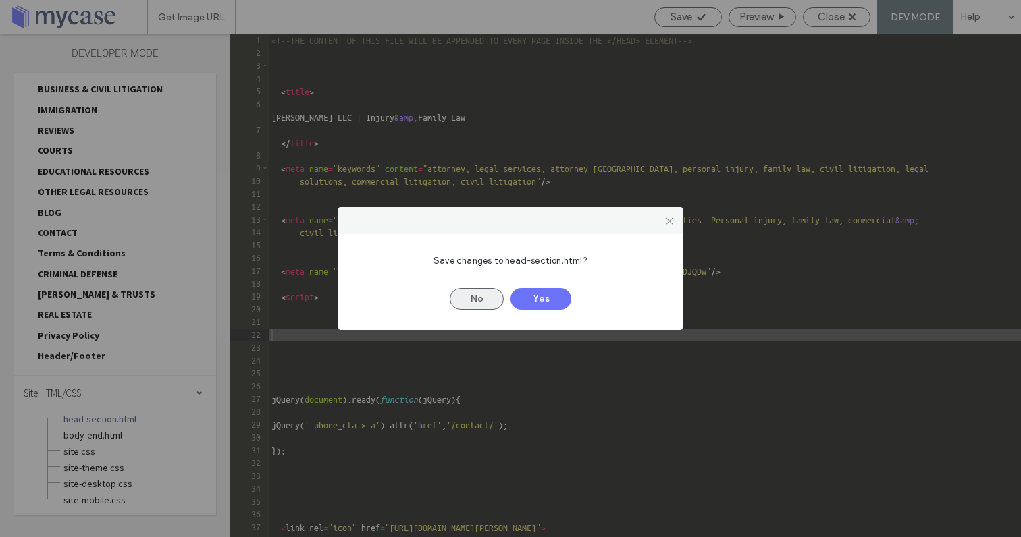
click at [484, 302] on button "No" at bounding box center [477, 299] width 54 height 22
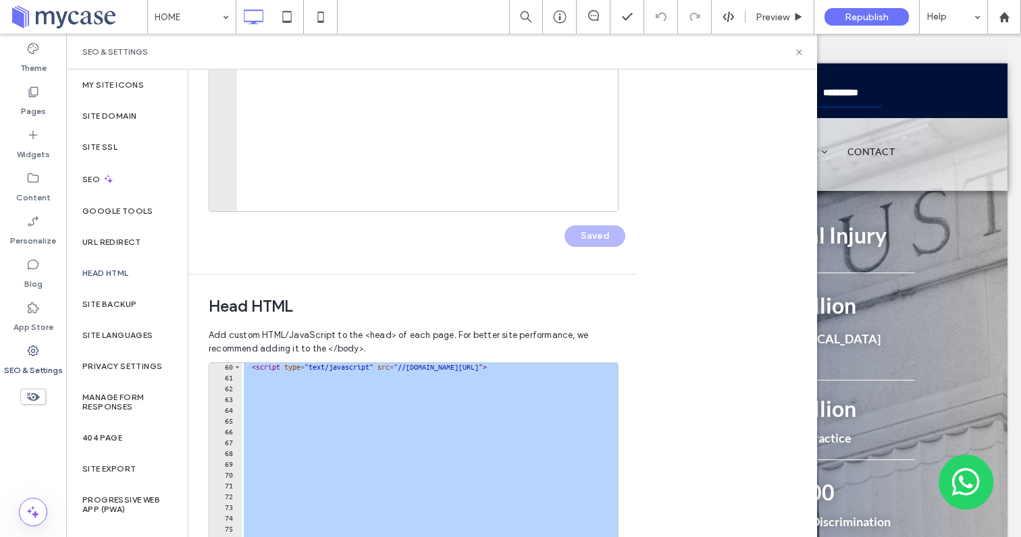
scroll to position [277, 0]
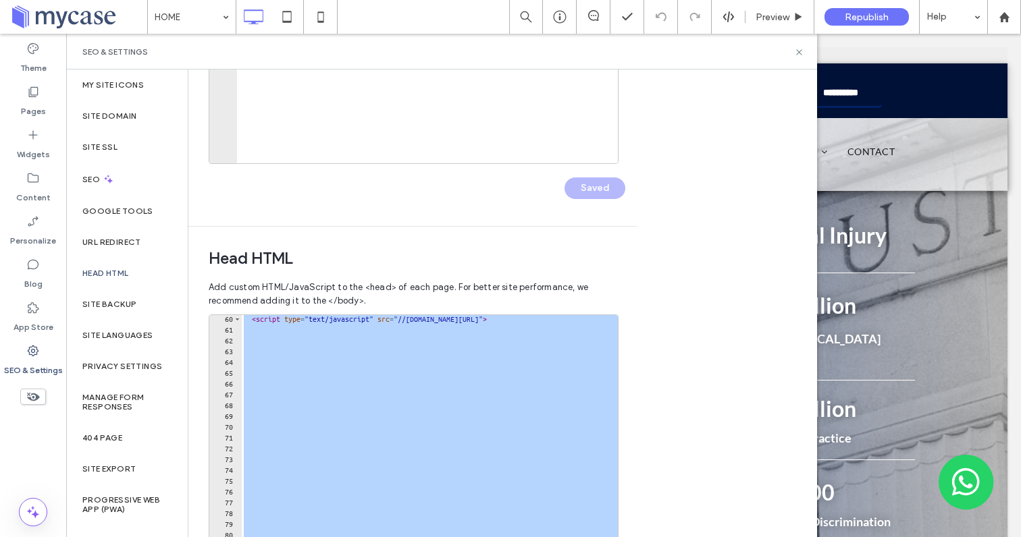
click at [454, 368] on div "< script type = "text/javascript" src = "//translate.google.com/translate_a/ele…" at bounding box center [737, 459] width 993 height 290
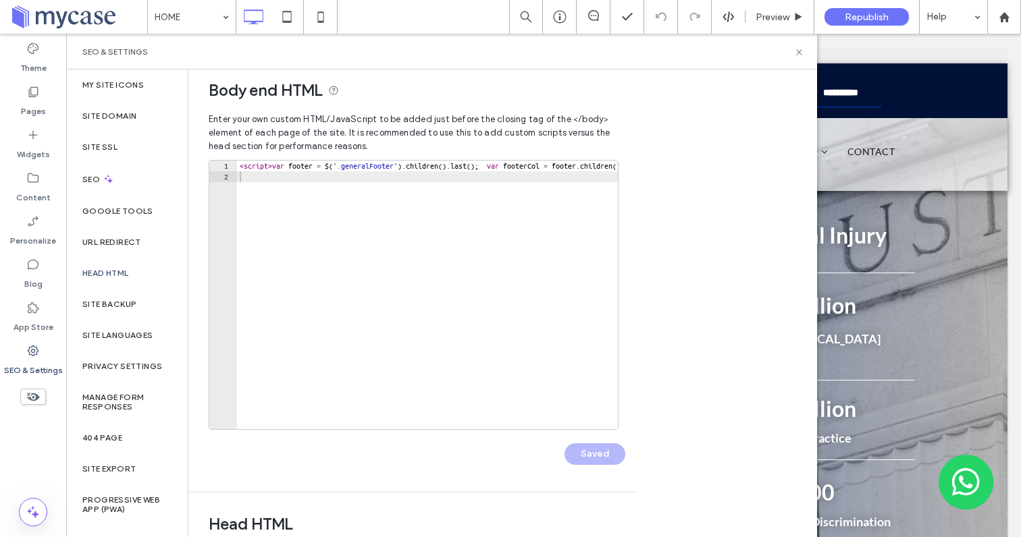
scroll to position [0, 0]
